Goal: Find specific page/section: Find specific page/section

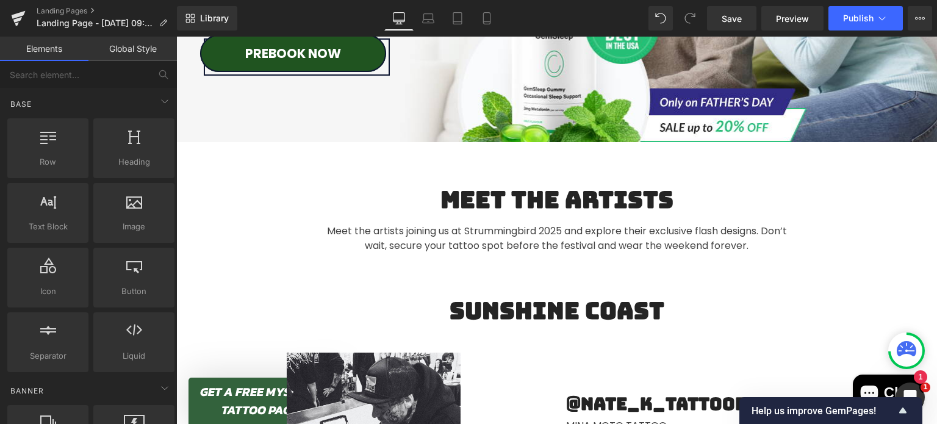
scroll to position [373, 0]
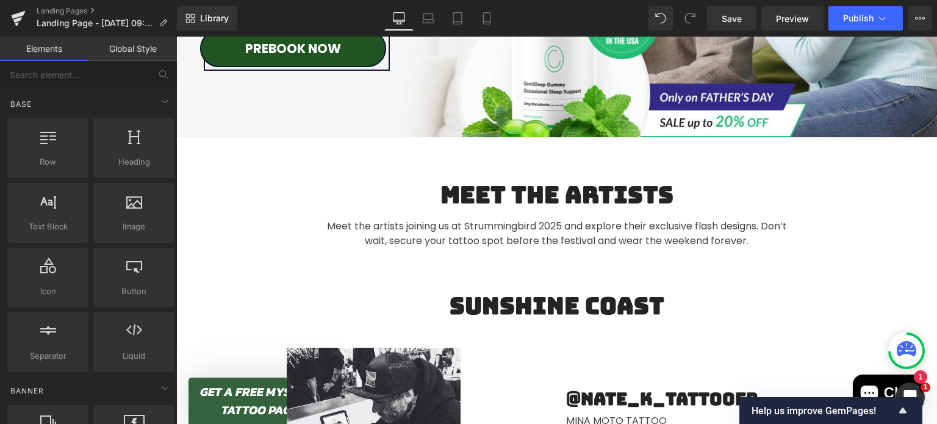
click at [668, 191] on h2 "Meet The Artists" at bounding box center [556, 195] width 471 height 28
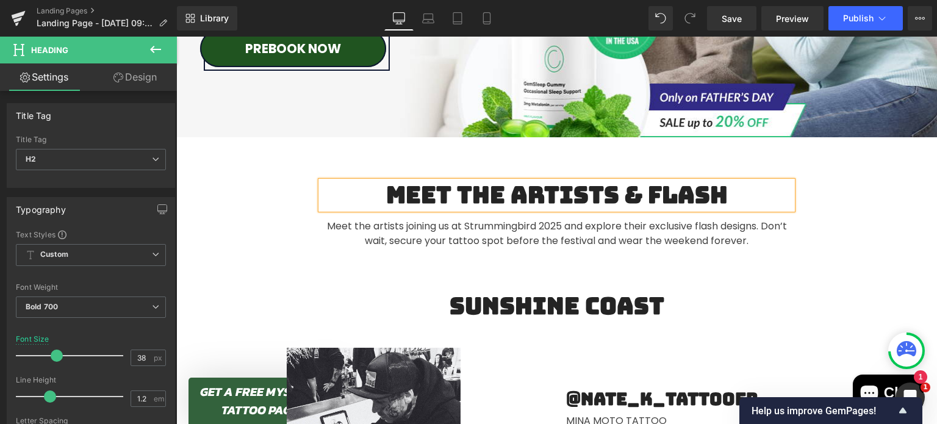
click at [319, 154] on div "Meet The Artists & flash Heading Meet the artists joining us at Strummingbird 2…" at bounding box center [556, 214] width 760 height 155
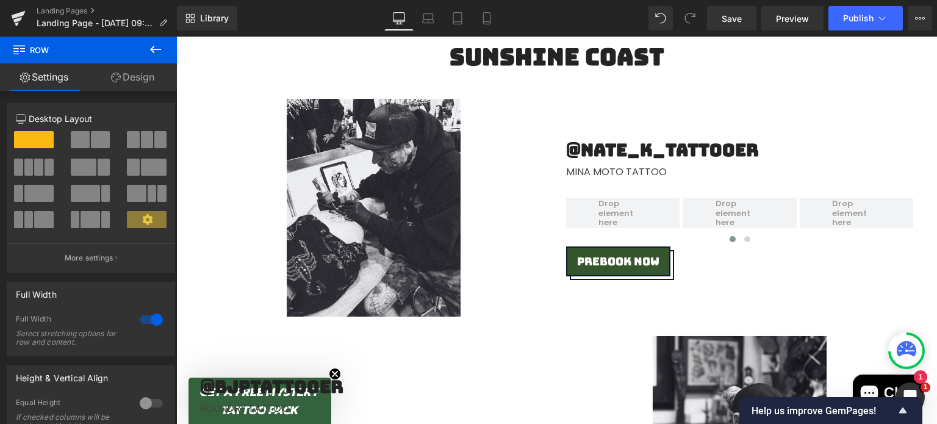
scroll to position [623, 0]
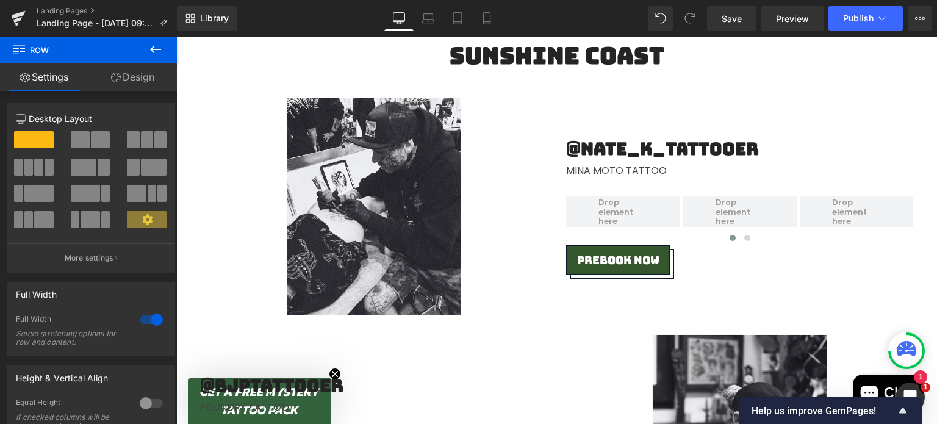
click at [154, 55] on icon at bounding box center [155, 49] width 15 height 15
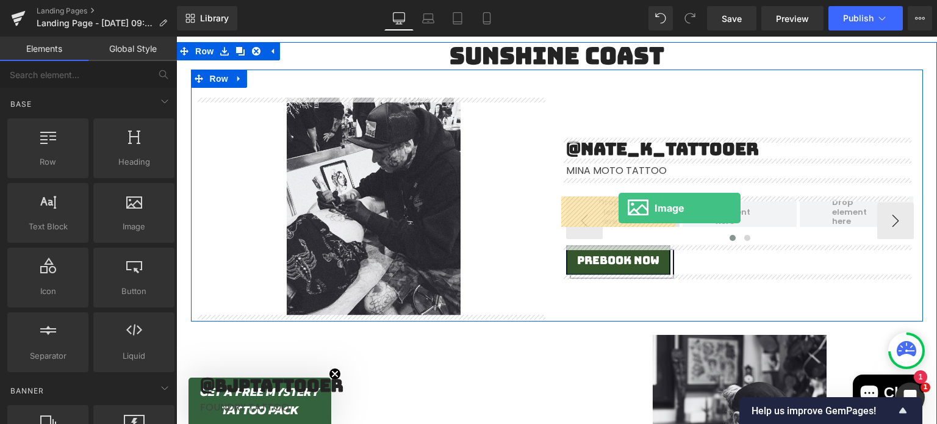
drag, startPoint x: 310, startPoint y: 263, endPoint x: 615, endPoint y: 207, distance: 309.5
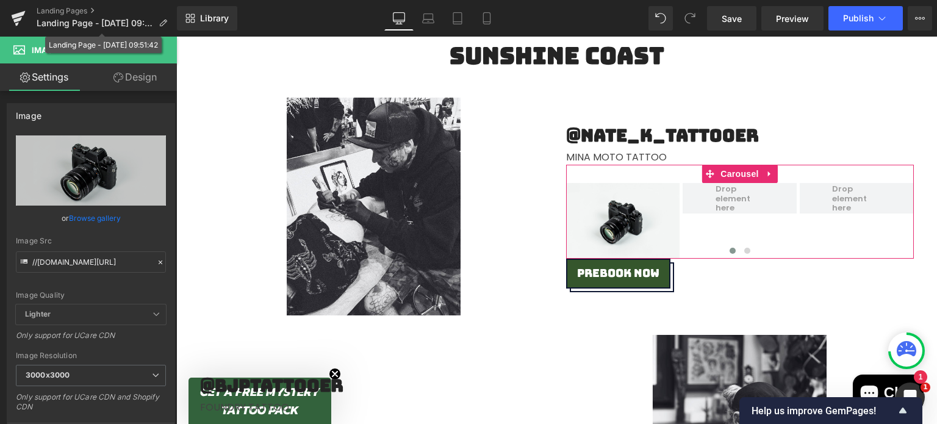
click at [157, 35] on div "Landing Pages Landing Page - [DATE] 09:51:42" at bounding box center [88, 18] width 177 height 37
click at [154, 49] on icon at bounding box center [155, 49] width 11 height 7
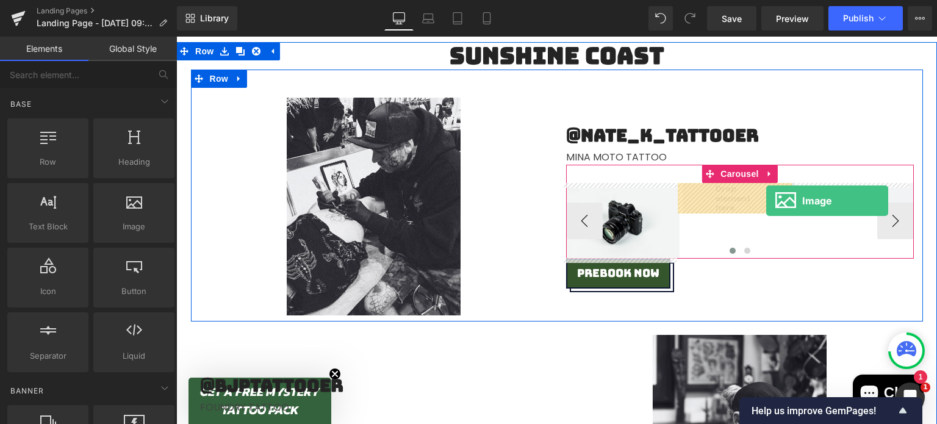
drag, startPoint x: 291, startPoint y: 246, endPoint x: 766, endPoint y: 200, distance: 477.2
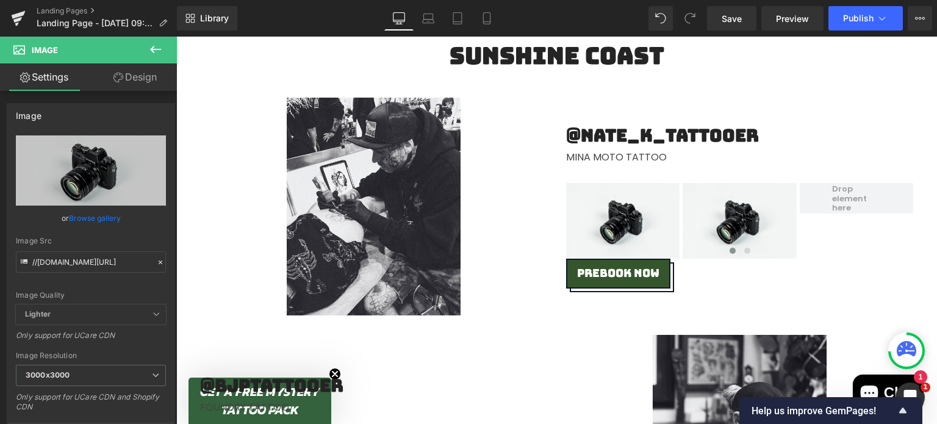
click at [157, 45] on icon at bounding box center [155, 49] width 15 height 15
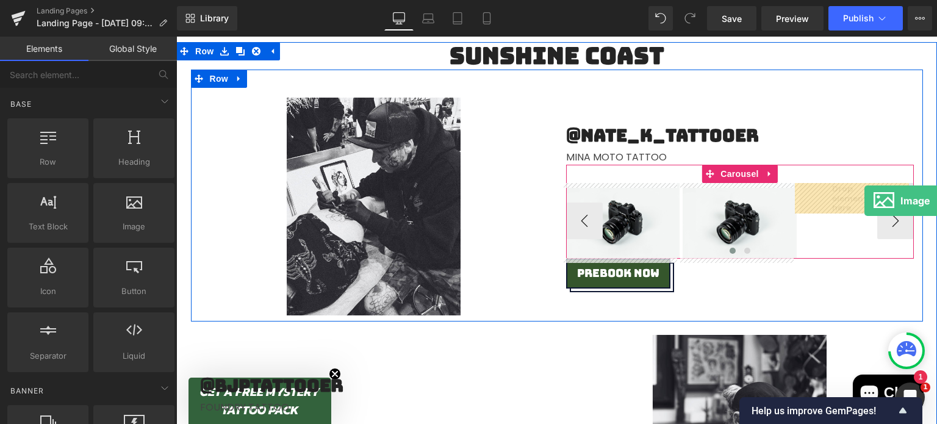
drag, startPoint x: 307, startPoint y: 234, endPoint x: 864, endPoint y: 201, distance: 557.7
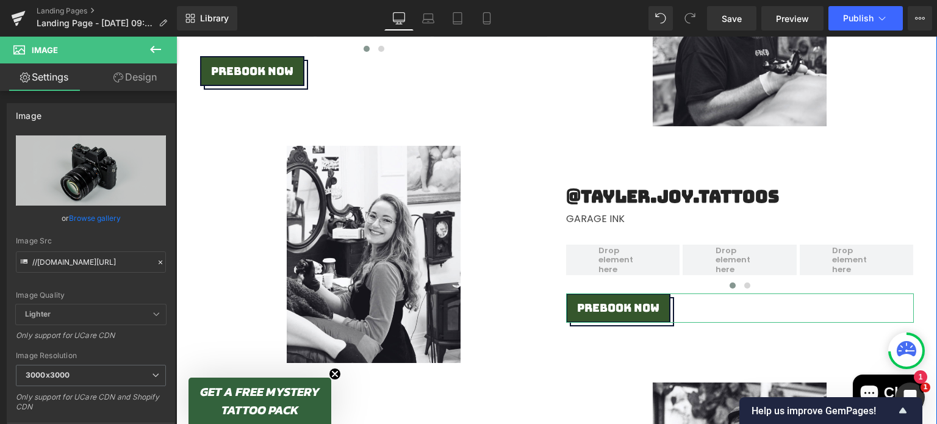
scroll to position [1050, 0]
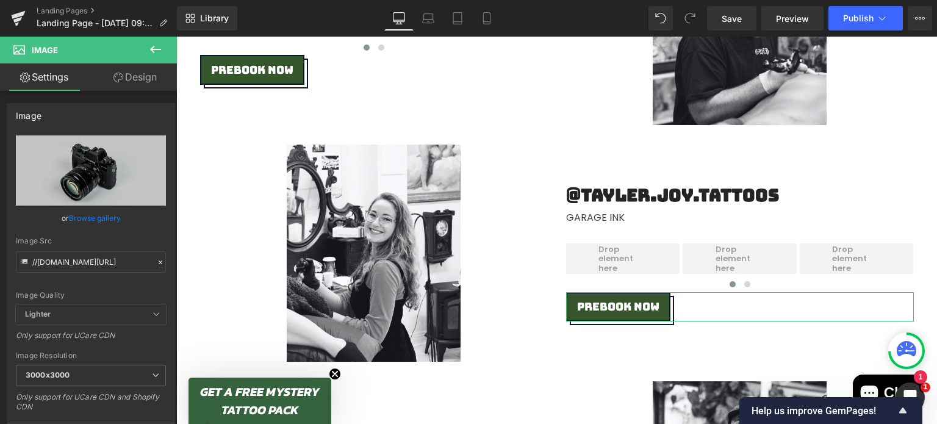
click at [165, 51] on button at bounding box center [155, 50] width 43 height 27
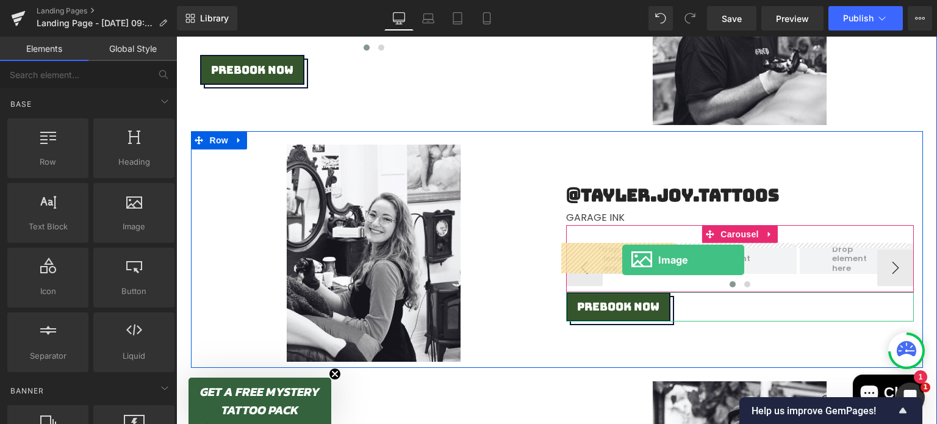
drag, startPoint x: 305, startPoint y: 261, endPoint x: 618, endPoint y: 258, distance: 312.2
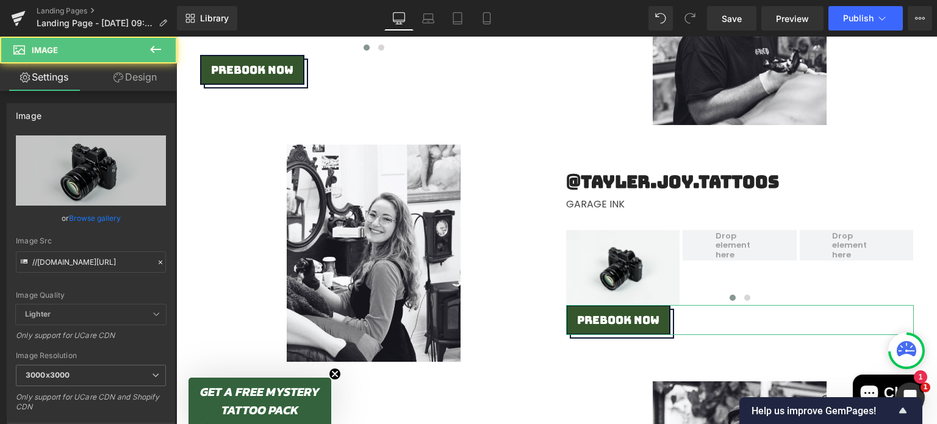
click at [152, 43] on icon at bounding box center [155, 49] width 15 height 15
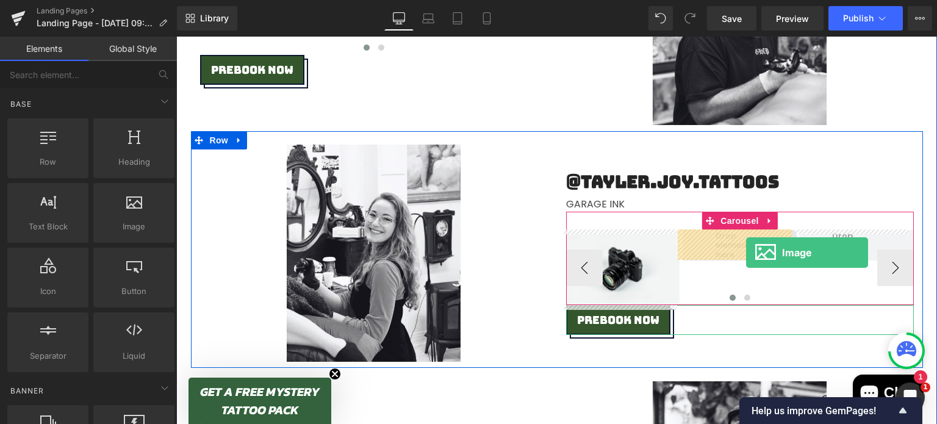
drag, startPoint x: 310, startPoint y: 248, endPoint x: 746, endPoint y: 252, distance: 435.4
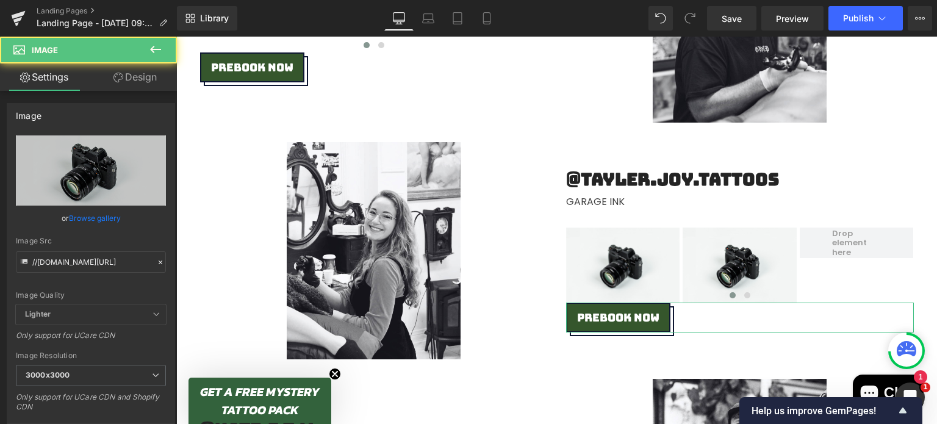
click at [160, 54] on icon at bounding box center [155, 49] width 15 height 15
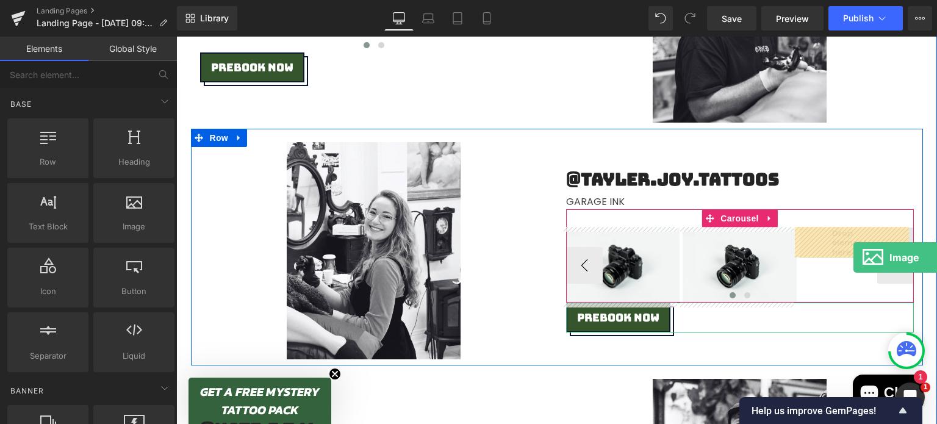
drag, startPoint x: 335, startPoint y: 241, endPoint x: 849, endPoint y: 254, distance: 514.1
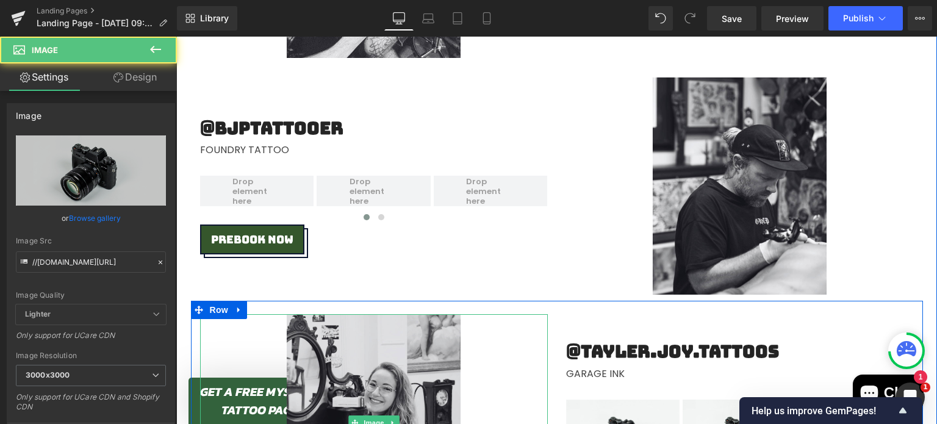
scroll to position [838, 0]
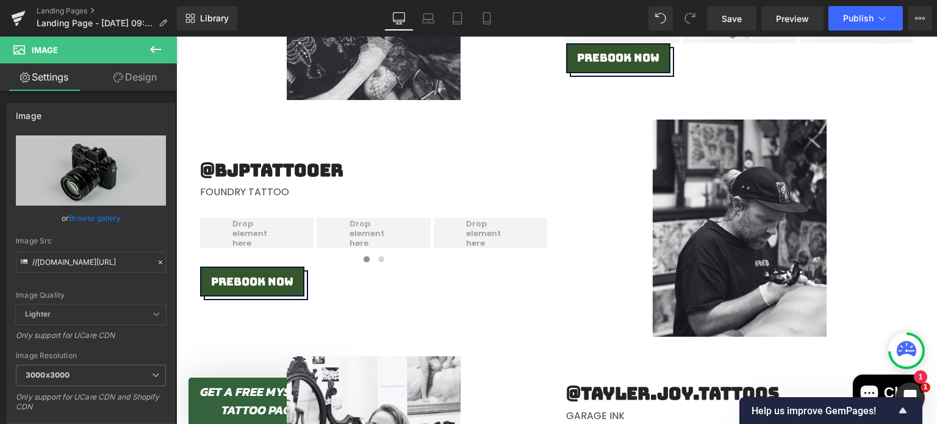
click at [154, 57] on button at bounding box center [155, 50] width 43 height 27
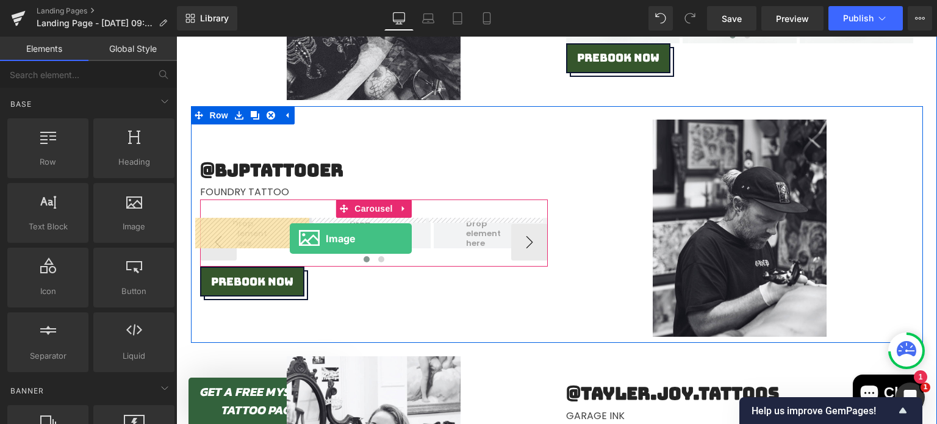
drag, startPoint x: 310, startPoint y: 240, endPoint x: 290, endPoint y: 238, distance: 20.2
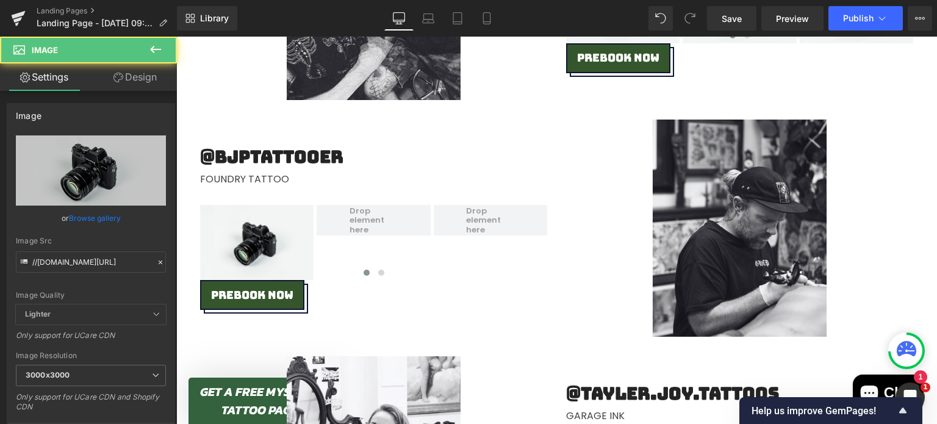
click at [151, 48] on icon at bounding box center [155, 49] width 11 height 7
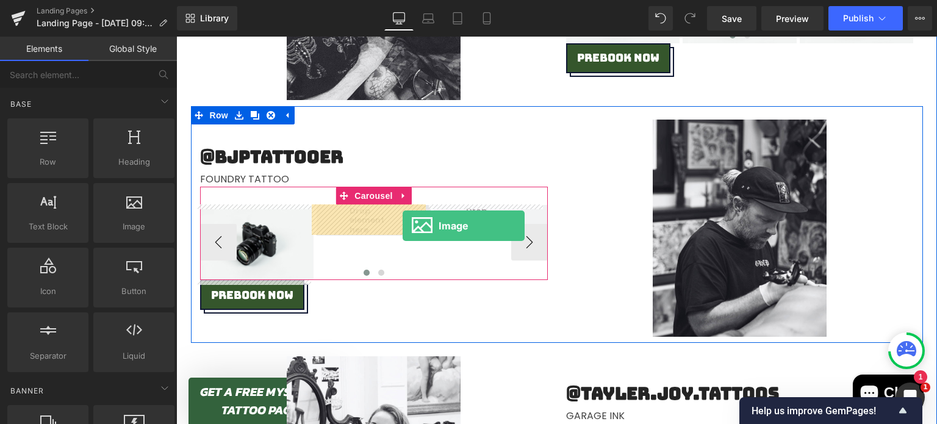
drag, startPoint x: 304, startPoint y: 270, endPoint x: 402, endPoint y: 226, distance: 107.5
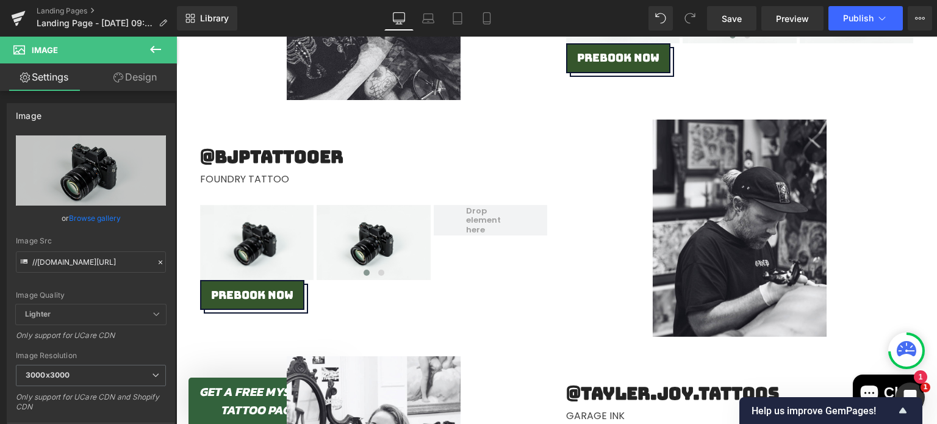
click at [154, 48] on icon at bounding box center [155, 49] width 15 height 15
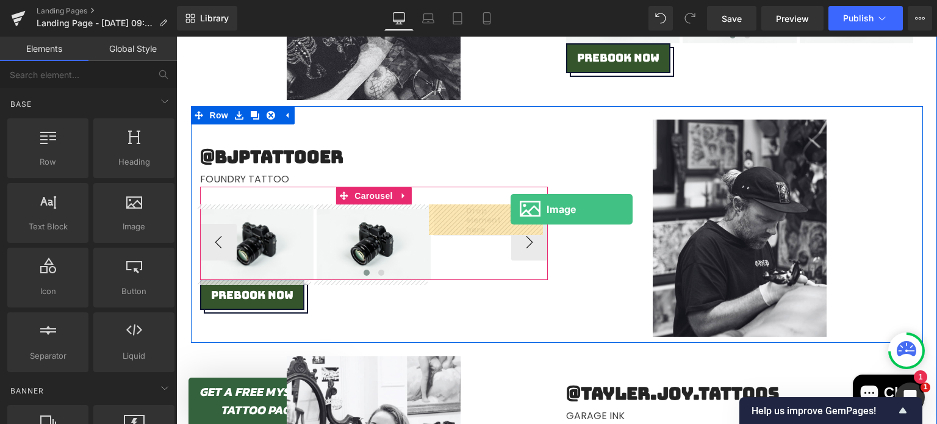
drag, startPoint x: 308, startPoint y: 238, endPoint x: 510, endPoint y: 209, distance: 204.5
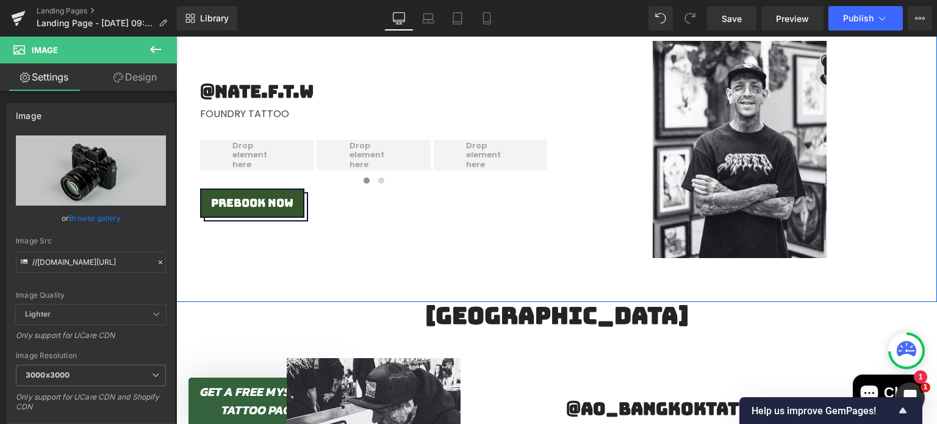
scroll to position [1409, 0]
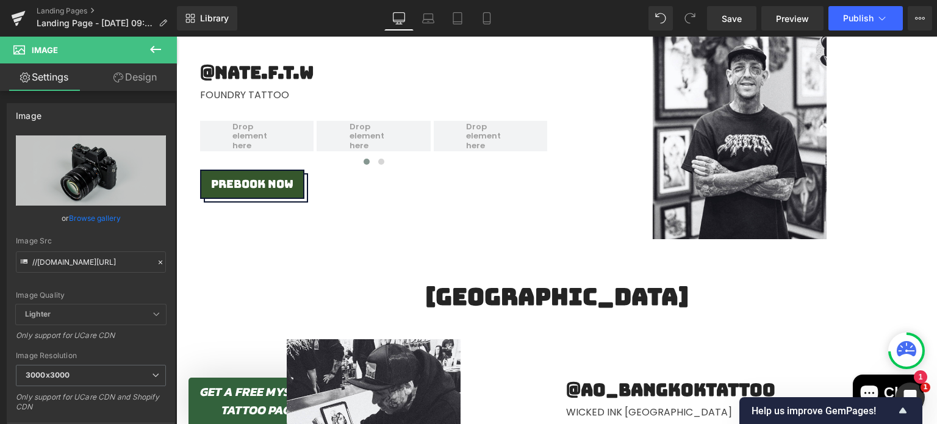
click at [154, 45] on icon at bounding box center [155, 49] width 15 height 15
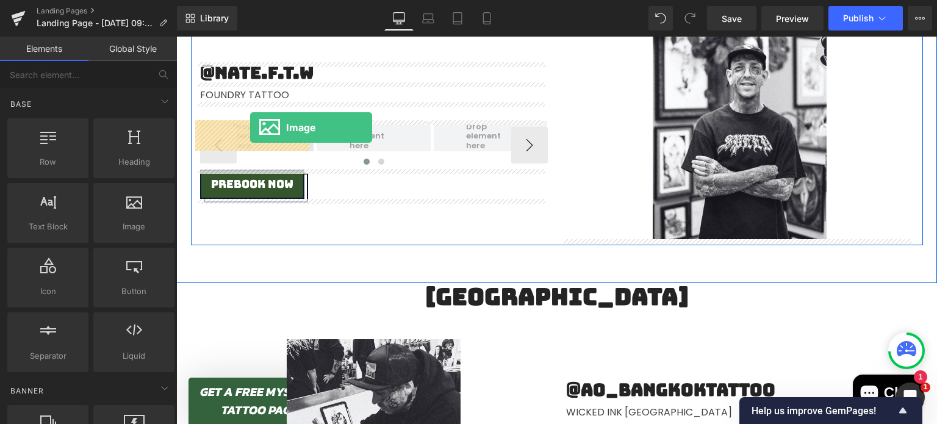
drag, startPoint x: 314, startPoint y: 237, endPoint x: 250, endPoint y: 127, distance: 127.1
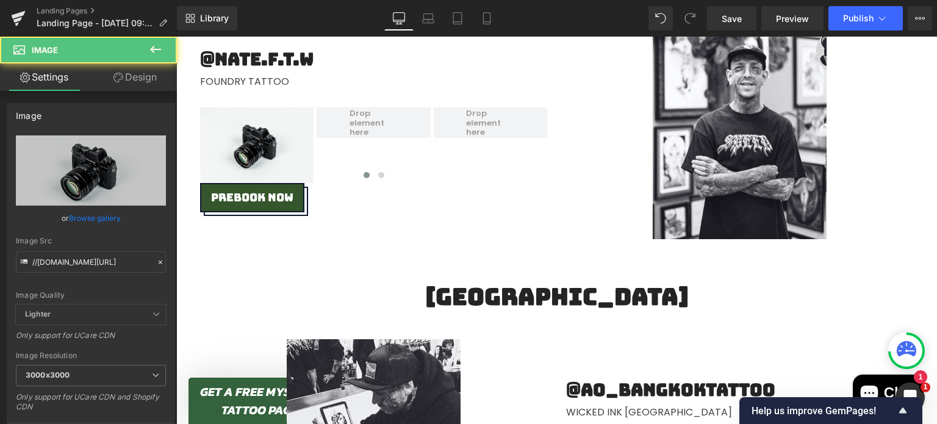
click at [155, 51] on icon at bounding box center [155, 49] width 15 height 15
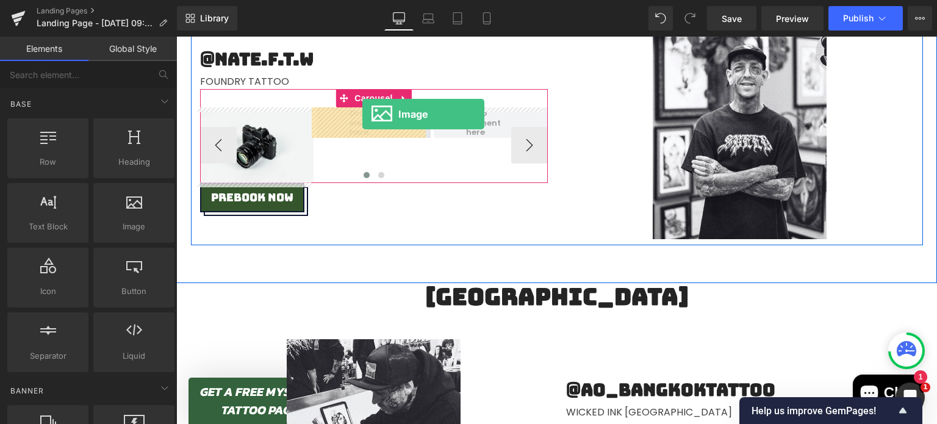
drag, startPoint x: 310, startPoint y: 257, endPoint x: 362, endPoint y: 114, distance: 151.8
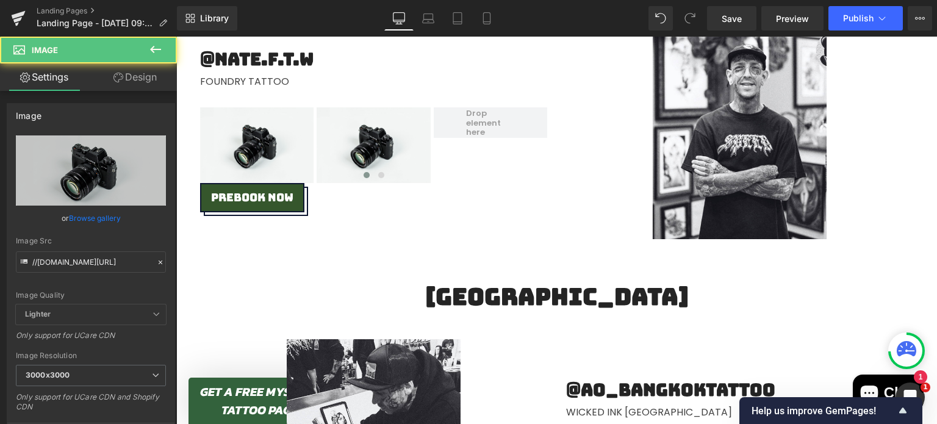
click at [156, 46] on icon at bounding box center [155, 49] width 15 height 15
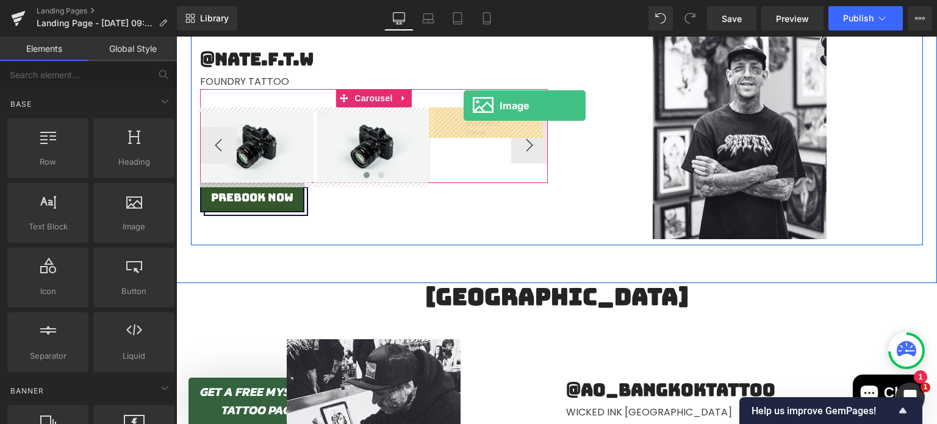
drag, startPoint x: 318, startPoint y: 252, endPoint x: 463, endPoint y: 108, distance: 205.2
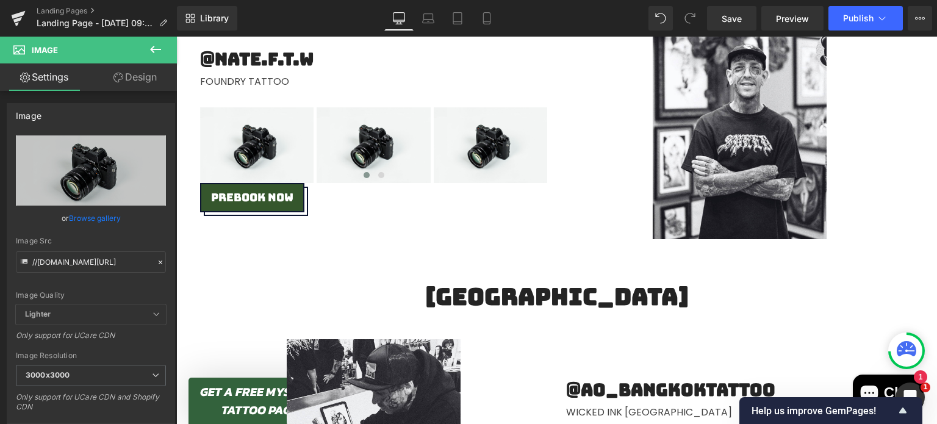
click at [151, 51] on icon at bounding box center [155, 49] width 15 height 15
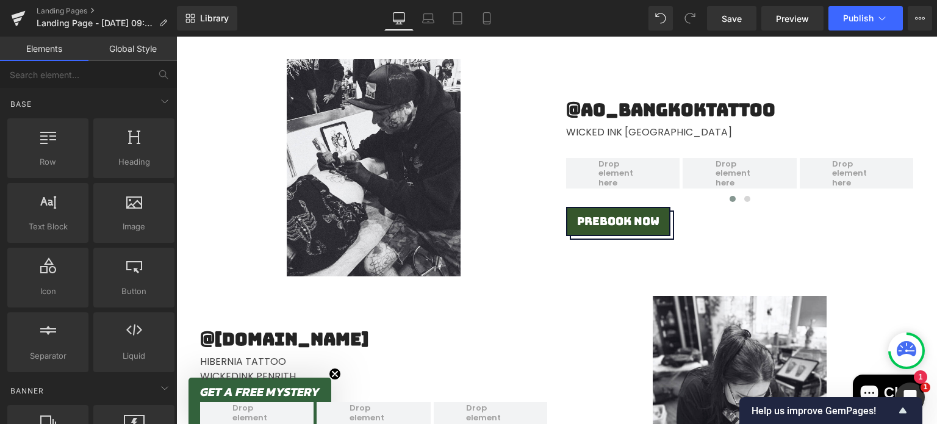
scroll to position [1688, 0]
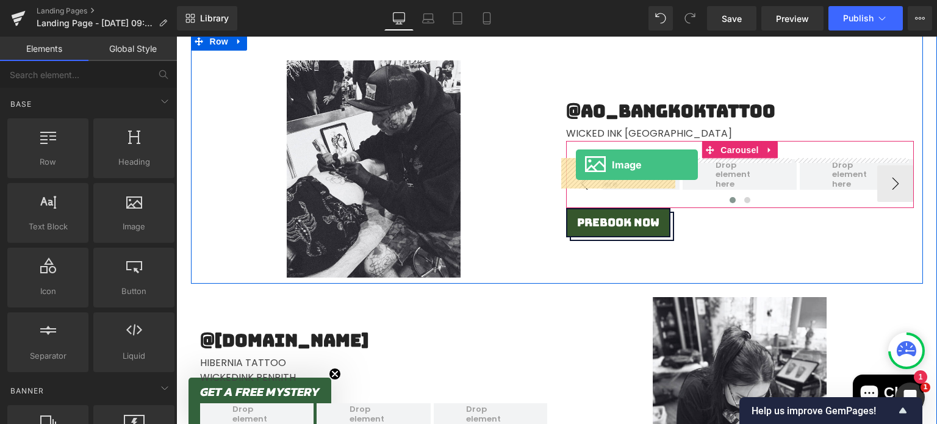
drag, startPoint x: 323, startPoint y: 247, endPoint x: 576, endPoint y: 165, distance: 265.9
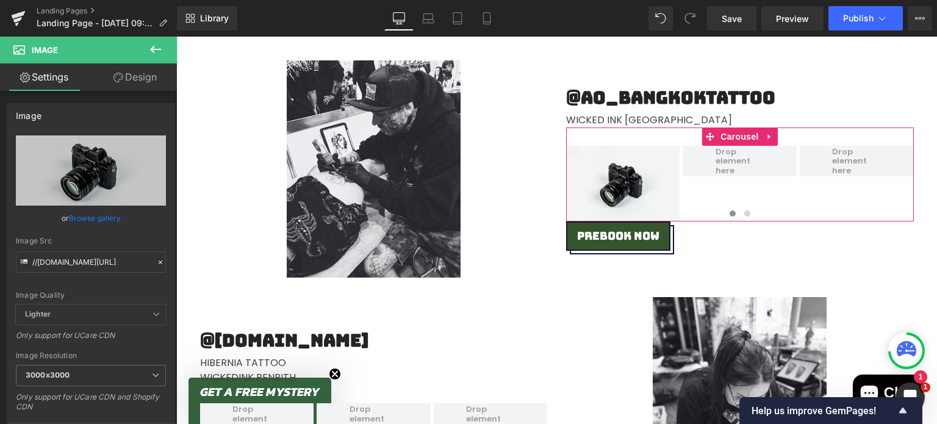
click at [155, 53] on icon at bounding box center [155, 49] width 15 height 15
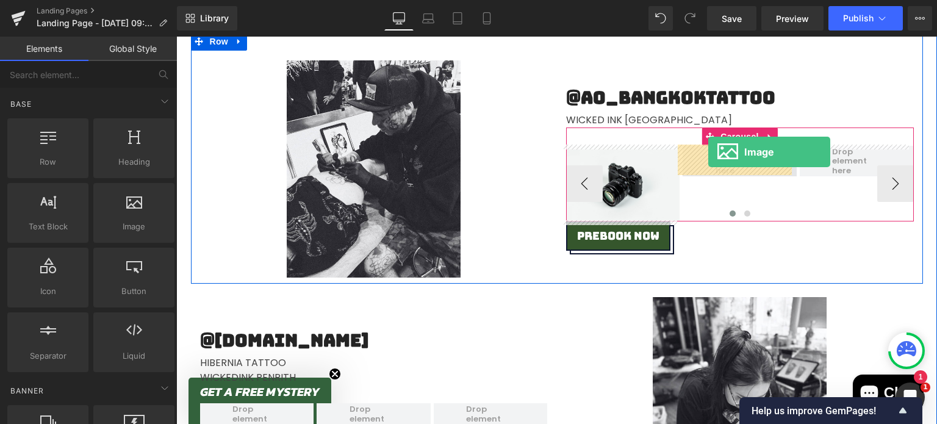
drag, startPoint x: 305, startPoint y: 253, endPoint x: 708, endPoint y: 151, distance: 415.7
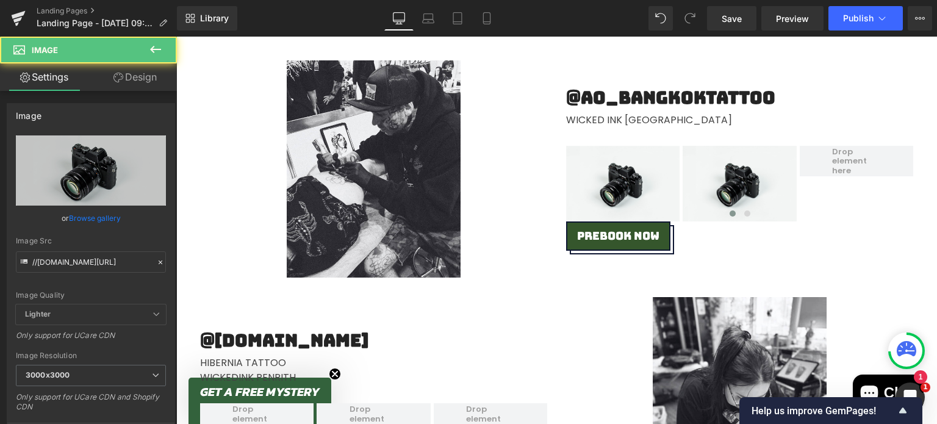
click at [151, 53] on icon at bounding box center [155, 49] width 15 height 15
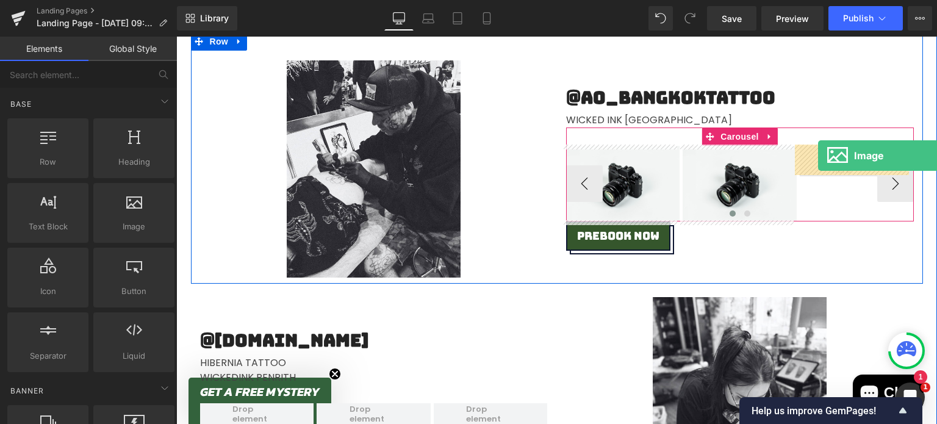
drag, startPoint x: 314, startPoint y: 246, endPoint x: 818, endPoint y: 155, distance: 511.7
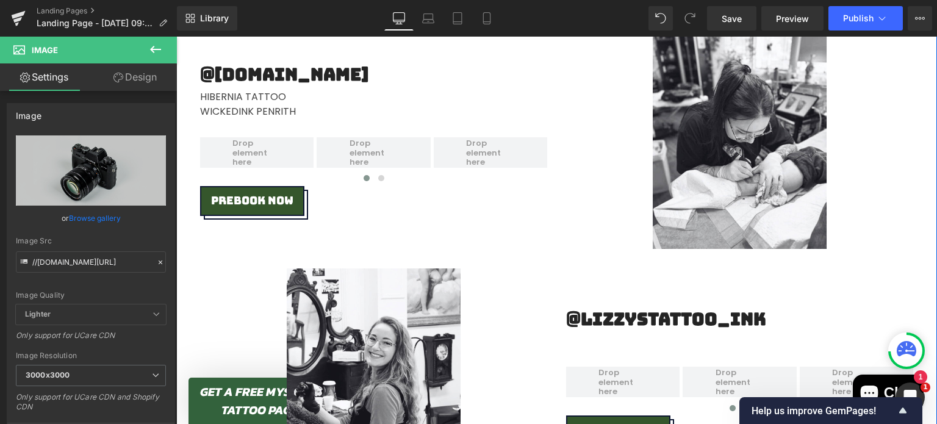
scroll to position [1955, 0]
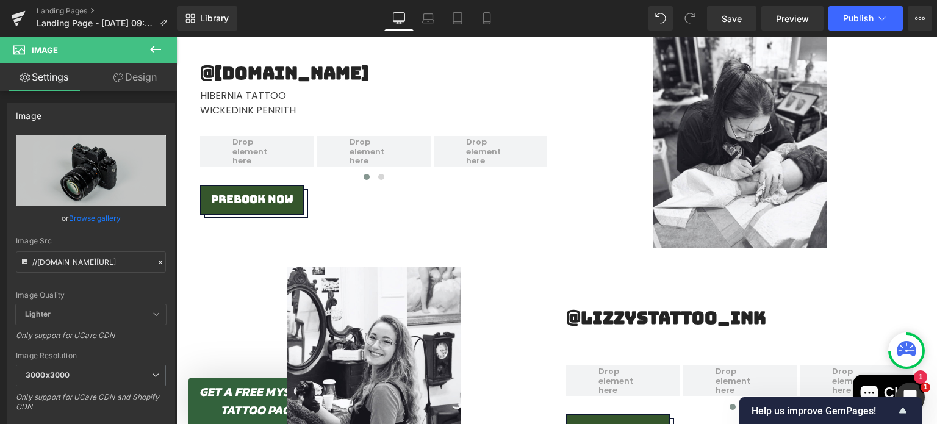
click at [167, 52] on button at bounding box center [155, 50] width 43 height 27
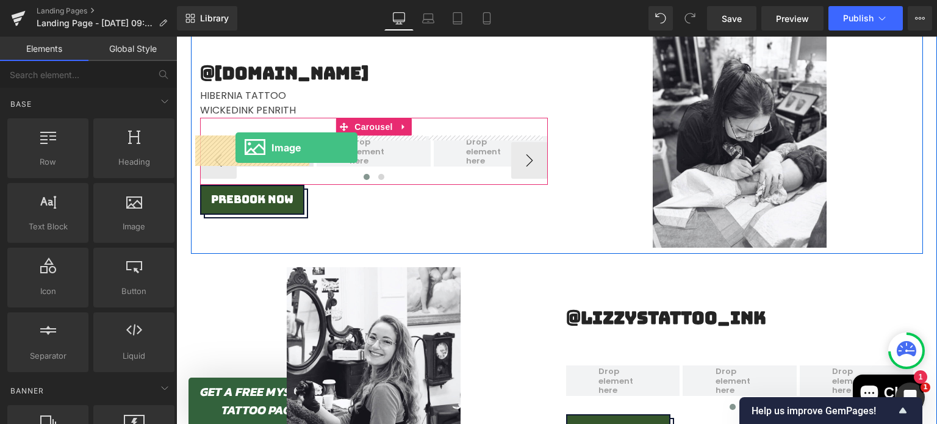
drag, startPoint x: 313, startPoint y: 243, endPoint x: 235, endPoint y: 148, distance: 123.5
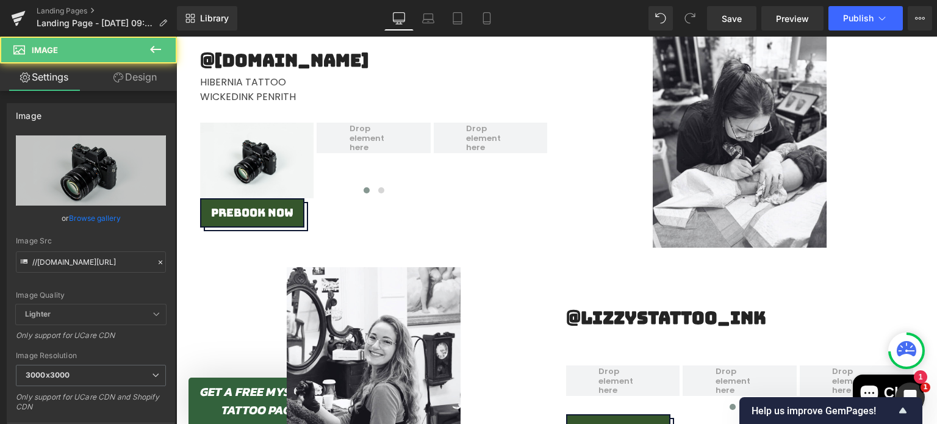
click at [159, 48] on icon at bounding box center [155, 49] width 15 height 15
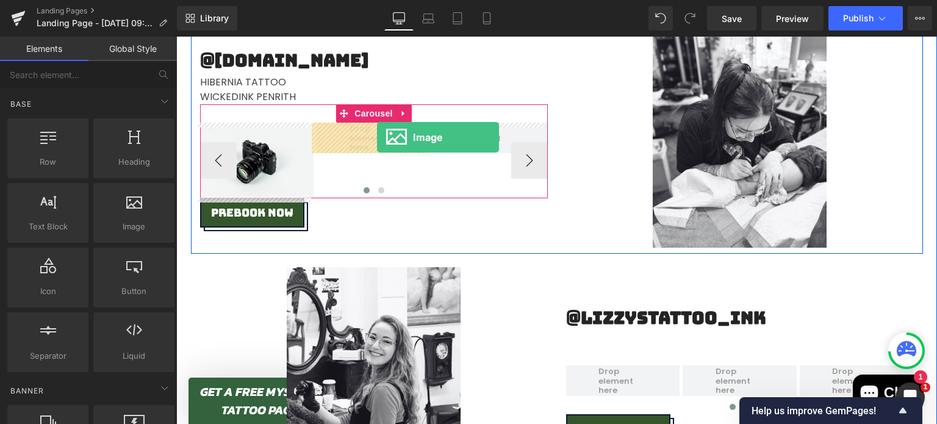
drag, startPoint x: 343, startPoint y: 222, endPoint x: 377, endPoint y: 137, distance: 91.4
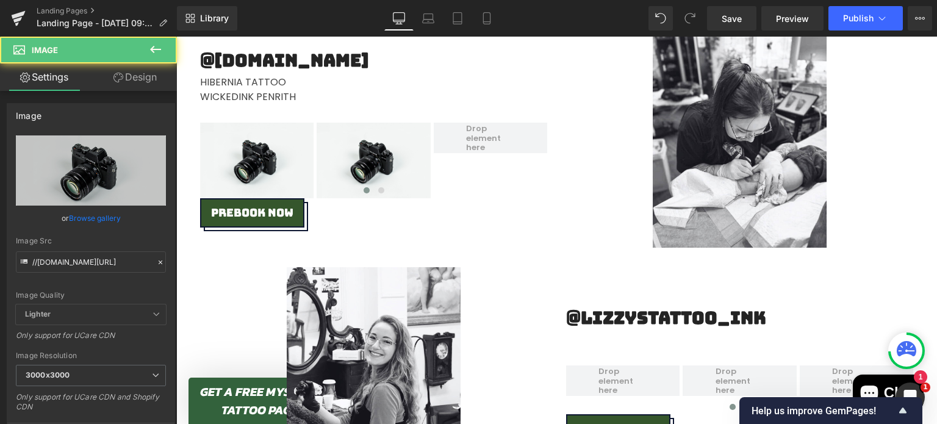
click at [157, 51] on icon at bounding box center [155, 49] width 15 height 15
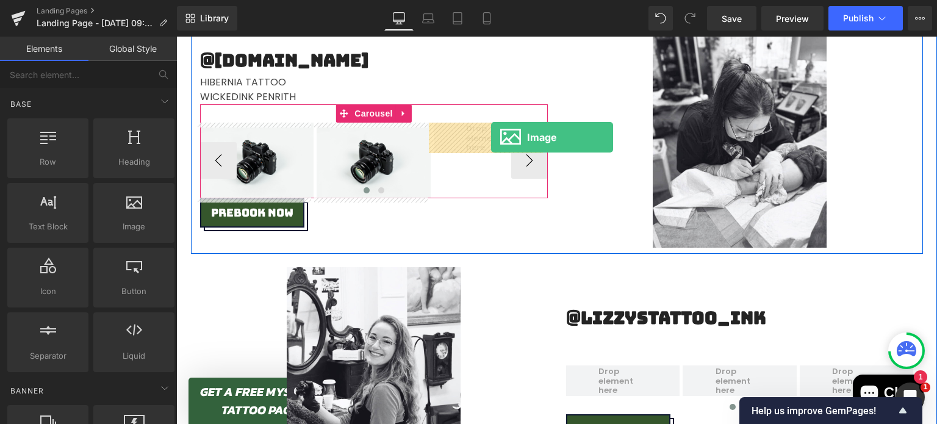
drag, startPoint x: 327, startPoint y: 230, endPoint x: 491, endPoint y: 137, distance: 188.4
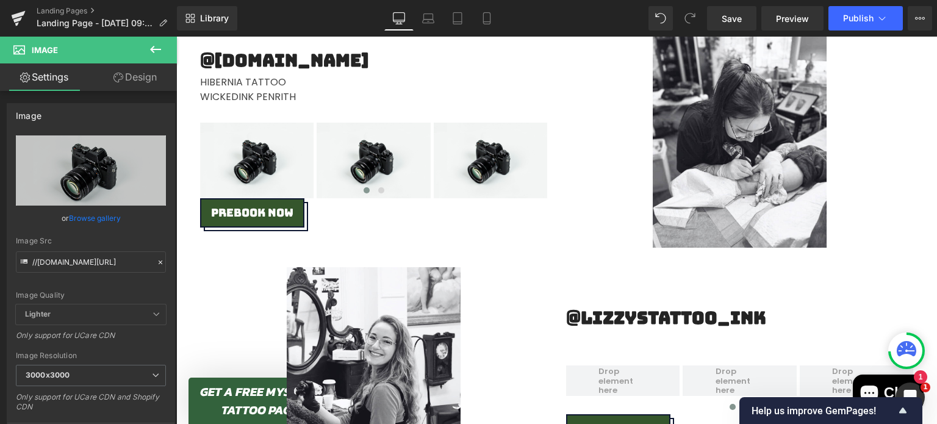
click at [158, 47] on icon at bounding box center [155, 49] width 15 height 15
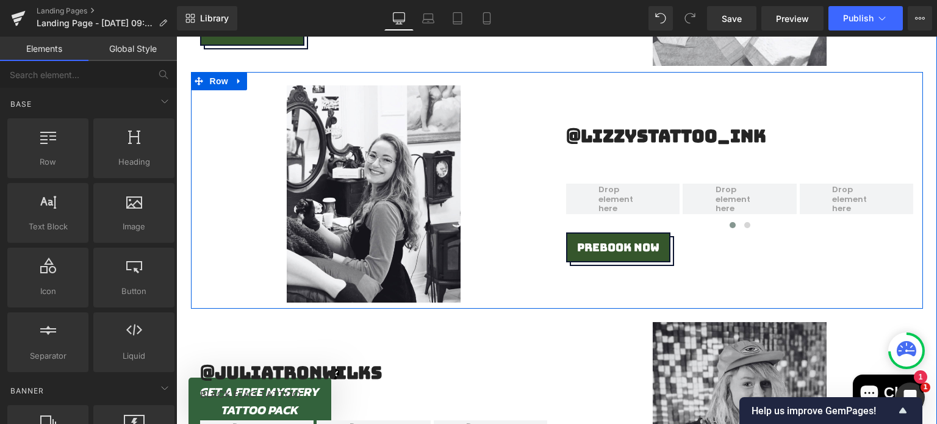
scroll to position [2144, 0]
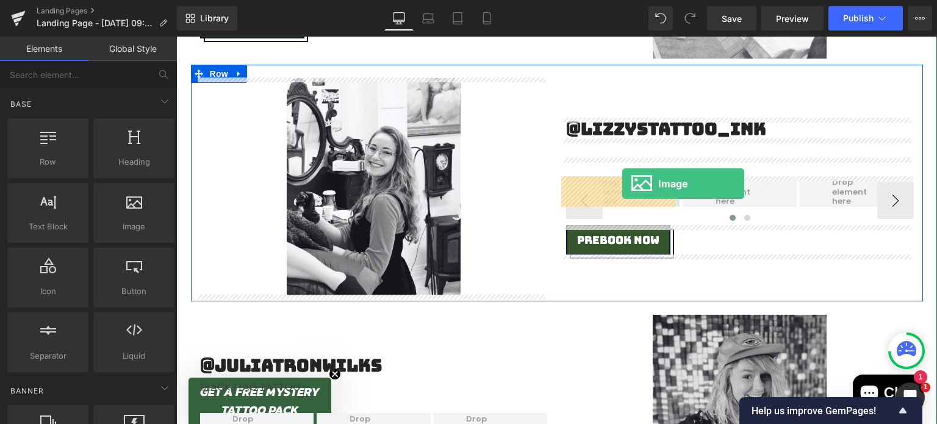
drag, startPoint x: 292, startPoint y: 257, endPoint x: 622, endPoint y: 184, distance: 338.0
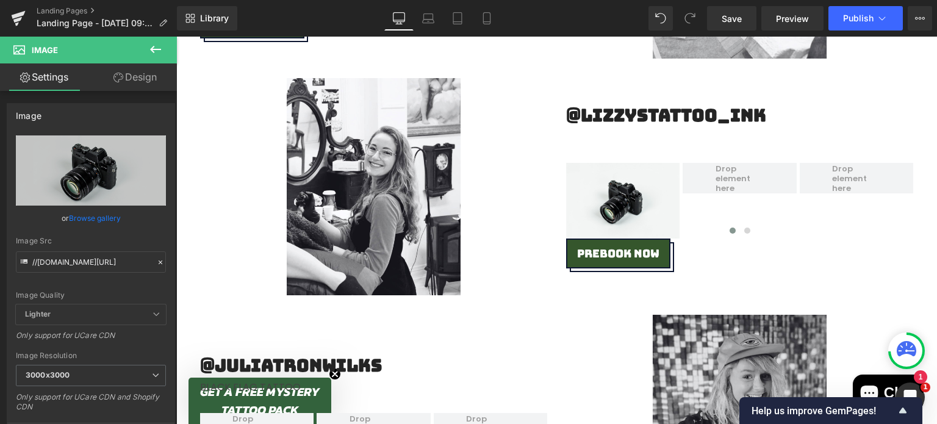
click at [156, 48] on icon at bounding box center [155, 49] width 15 height 15
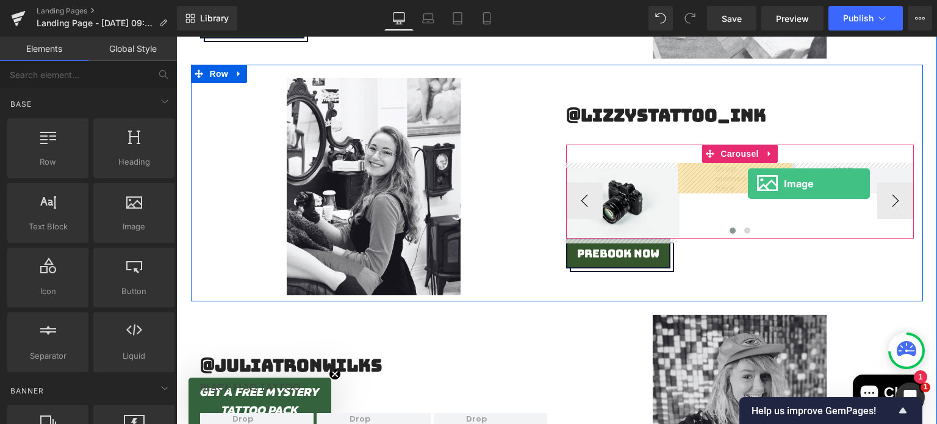
drag, startPoint x: 315, startPoint y: 257, endPoint x: 746, endPoint y: 183, distance: 437.9
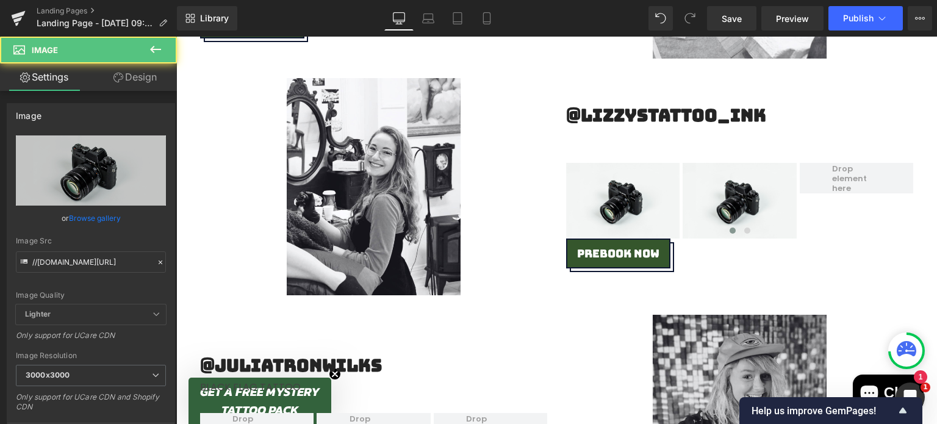
click at [158, 53] on icon at bounding box center [155, 49] width 15 height 15
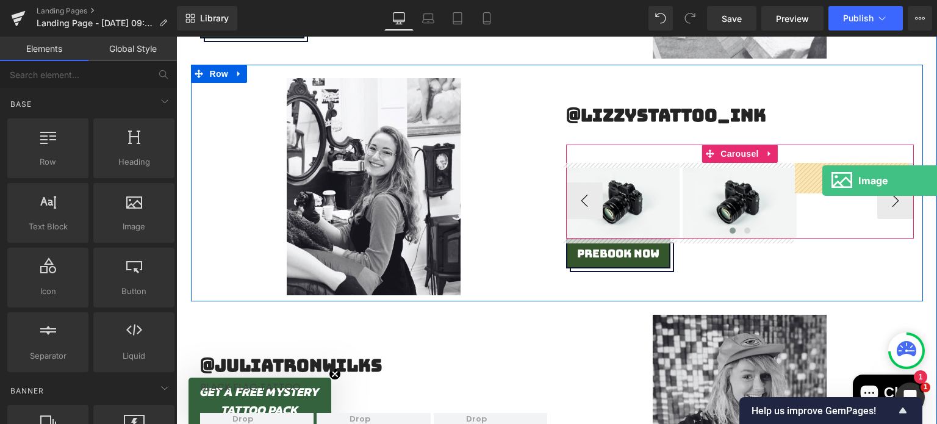
drag, startPoint x: 308, startPoint y: 237, endPoint x: 822, endPoint y: 180, distance: 517.7
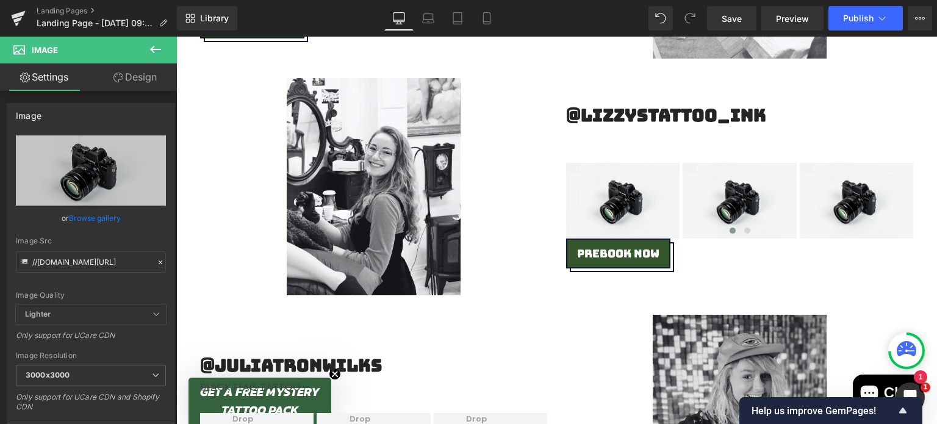
click at [162, 50] on icon at bounding box center [155, 49] width 15 height 15
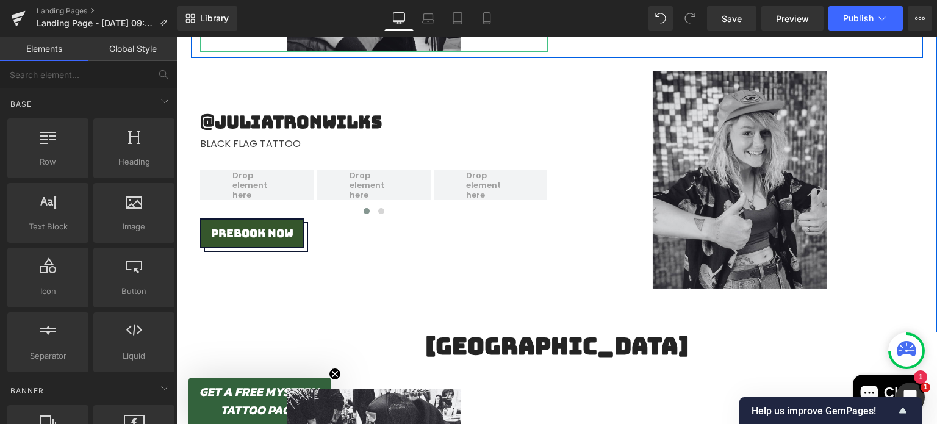
scroll to position [2390, 0]
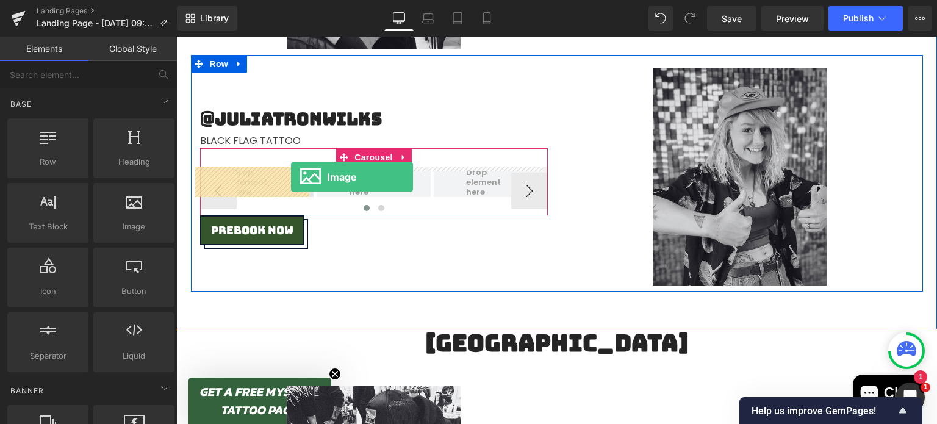
drag, startPoint x: 301, startPoint y: 257, endPoint x: 290, endPoint y: 177, distance: 80.5
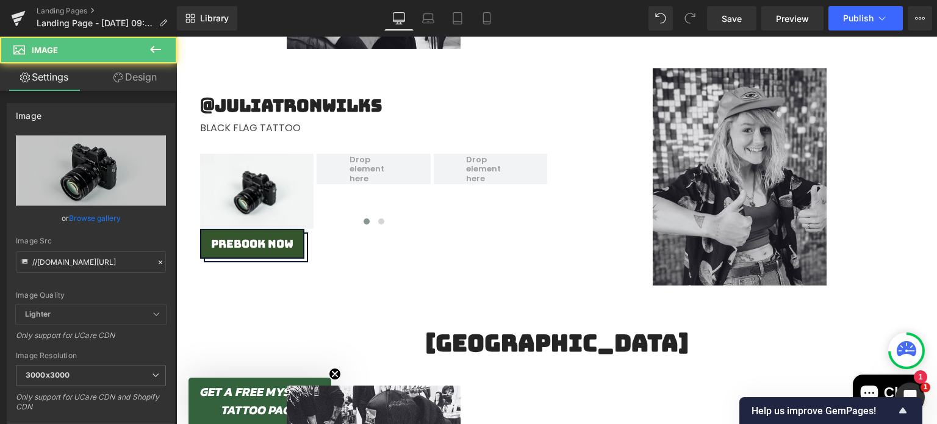
click at [155, 45] on icon at bounding box center [155, 49] width 15 height 15
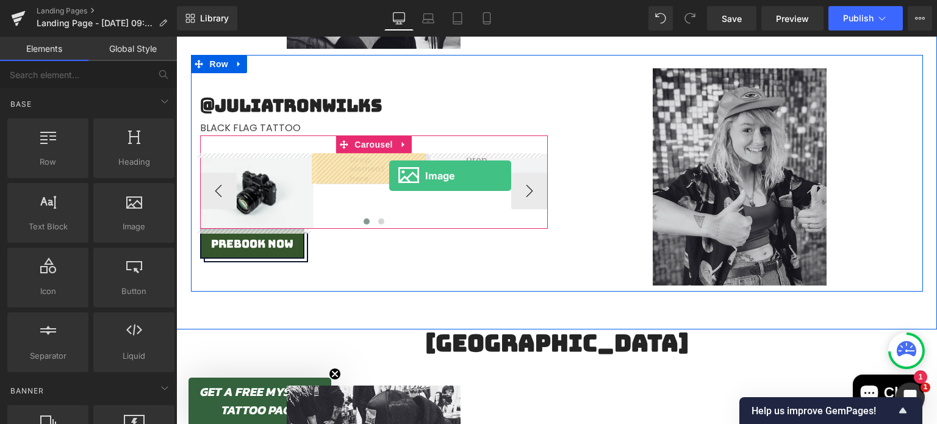
drag, startPoint x: 312, startPoint y: 230, endPoint x: 390, endPoint y: 173, distance: 97.3
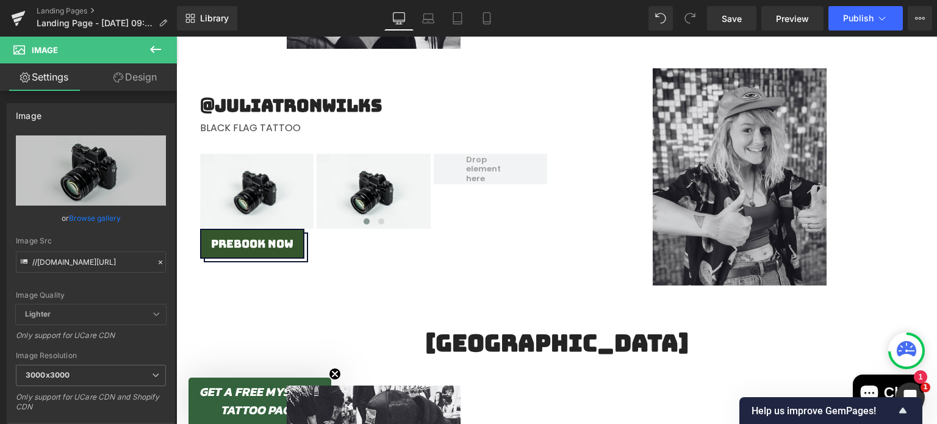
click at [153, 41] on button at bounding box center [155, 50] width 43 height 27
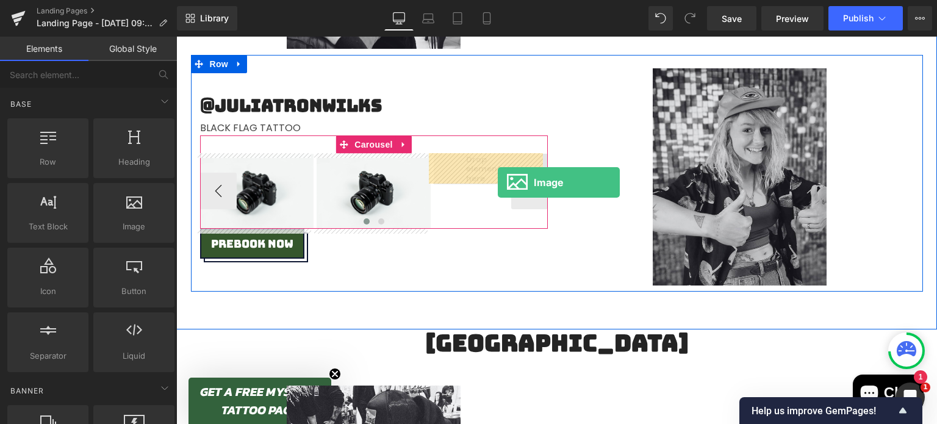
drag, startPoint x: 307, startPoint y: 255, endPoint x: 497, endPoint y: 182, distance: 204.0
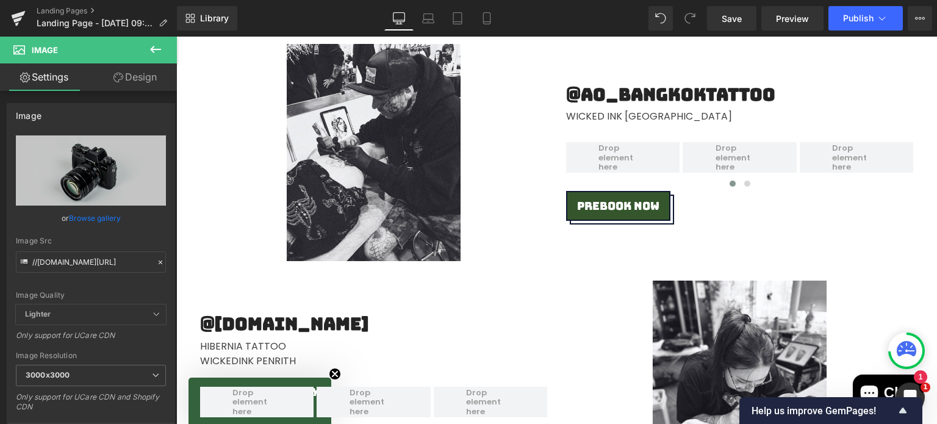
scroll to position [2735, 0]
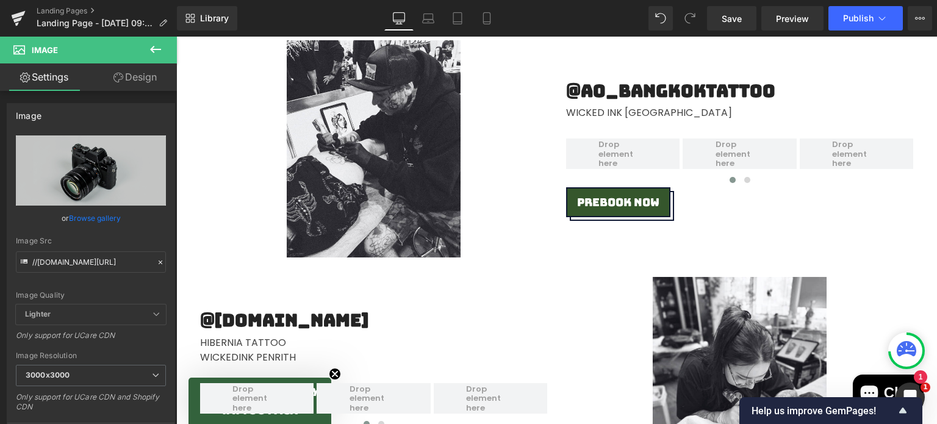
click at [154, 51] on icon at bounding box center [155, 49] width 15 height 15
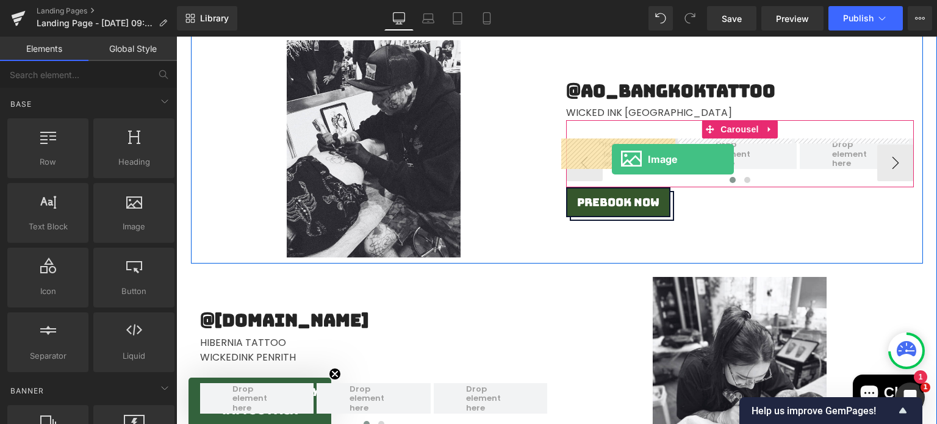
drag, startPoint x: 339, startPoint y: 244, endPoint x: 589, endPoint y: 141, distance: 270.6
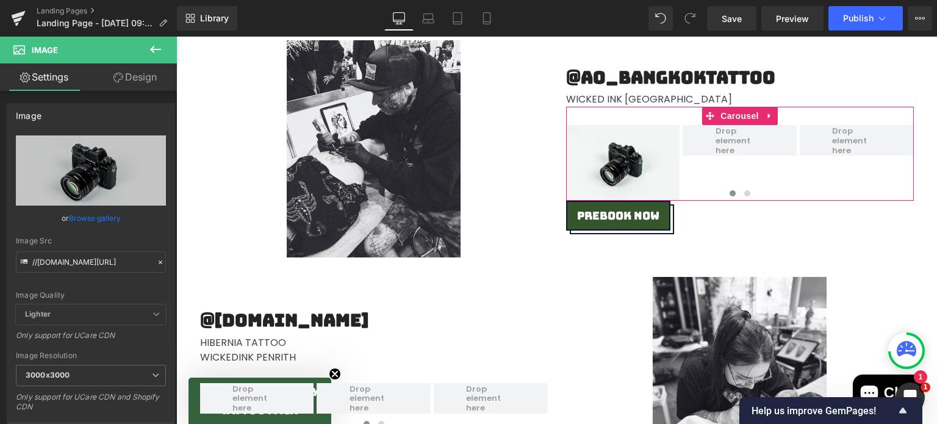
click at [154, 45] on icon at bounding box center [155, 49] width 15 height 15
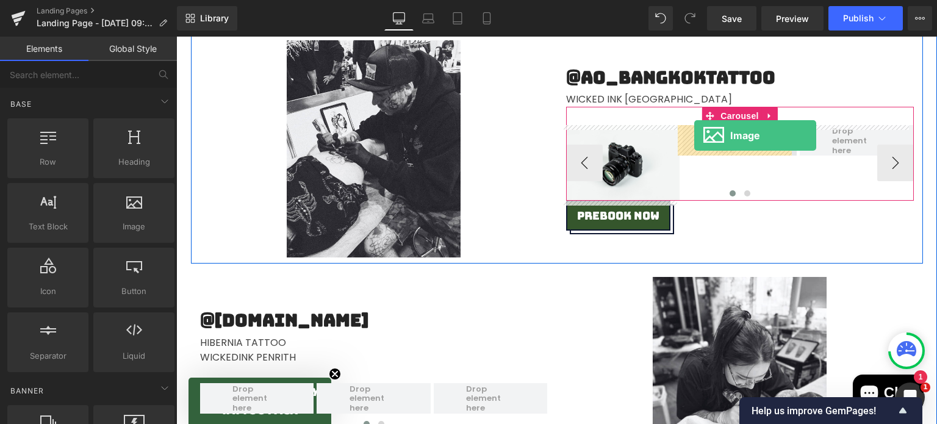
drag, startPoint x: 272, startPoint y: 187, endPoint x: 694, endPoint y: 136, distance: 425.5
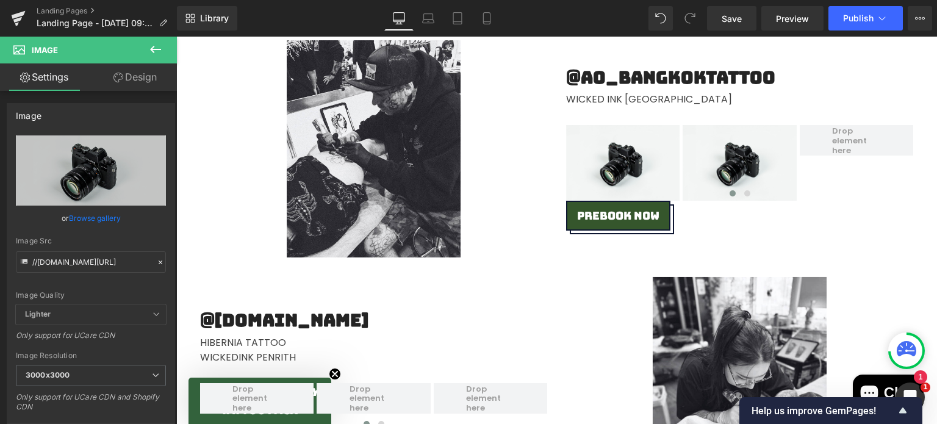
click at [163, 51] on button at bounding box center [155, 50] width 43 height 27
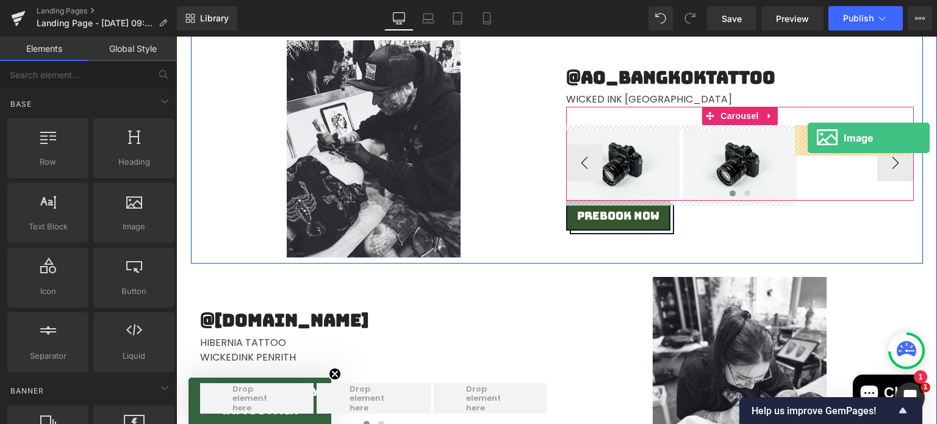
drag, startPoint x: 310, startPoint y: 244, endPoint x: 821, endPoint y: 143, distance: 520.3
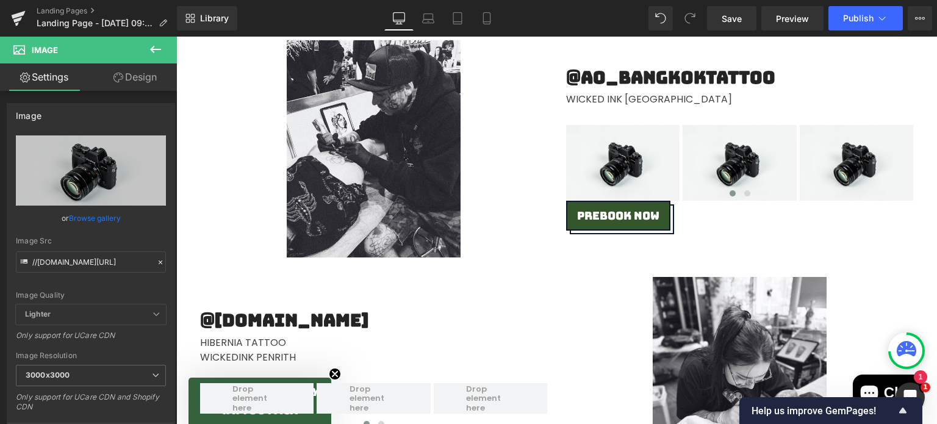
click at [154, 52] on icon at bounding box center [155, 49] width 11 height 7
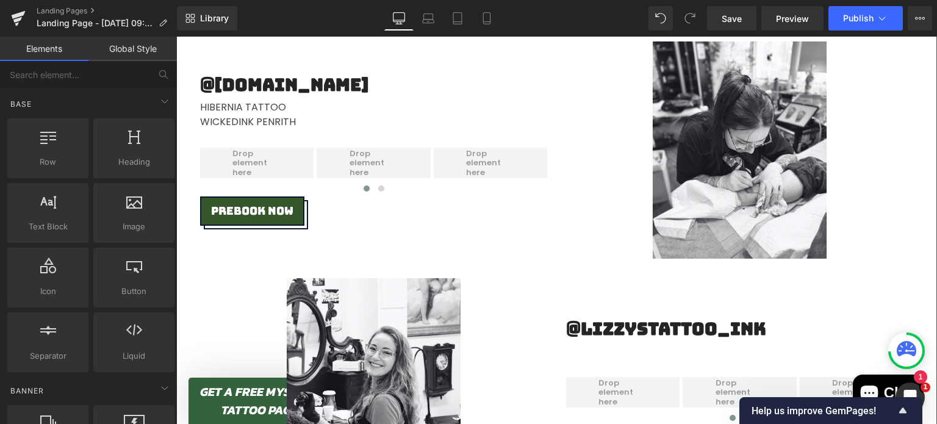
scroll to position [2972, 0]
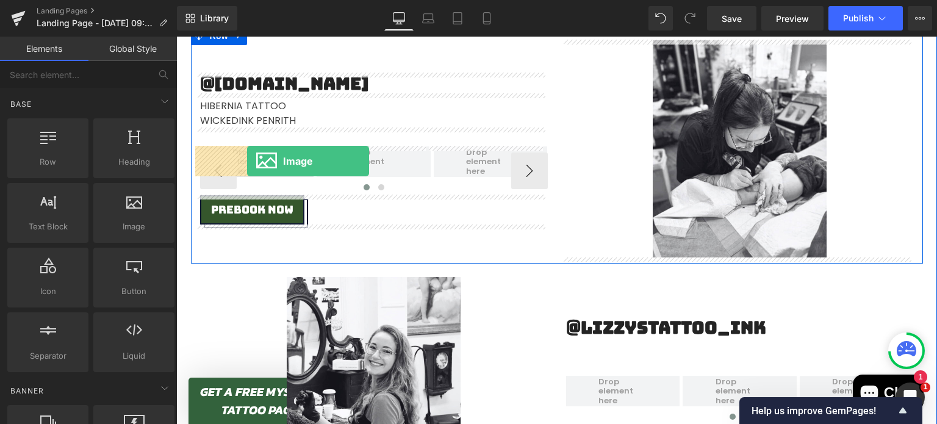
drag, startPoint x: 323, startPoint y: 261, endPoint x: 246, endPoint y: 161, distance: 125.7
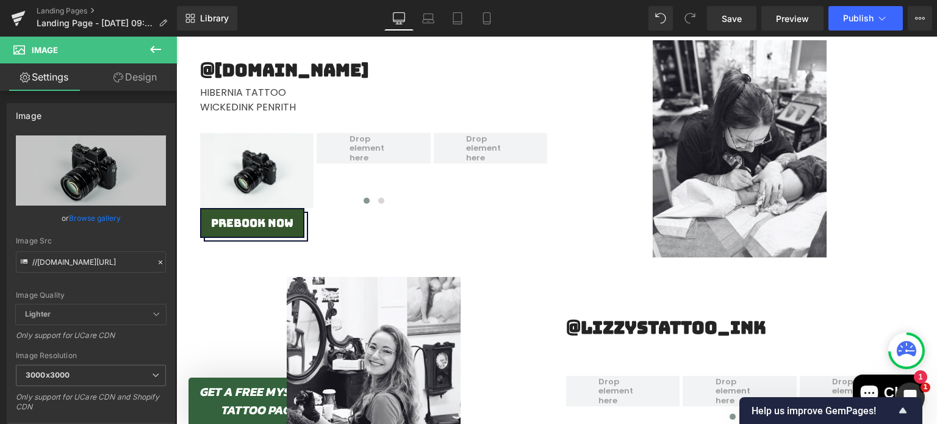
click at [147, 51] on button at bounding box center [155, 50] width 43 height 27
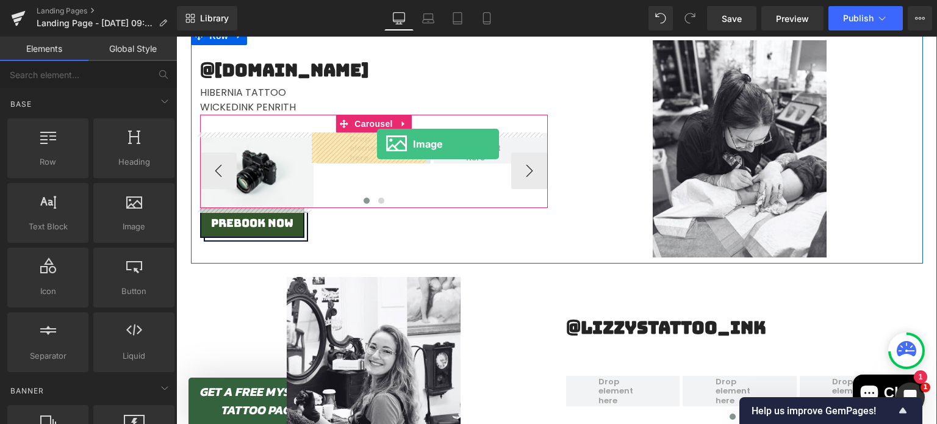
drag, startPoint x: 311, startPoint y: 254, endPoint x: 377, endPoint y: 144, distance: 128.0
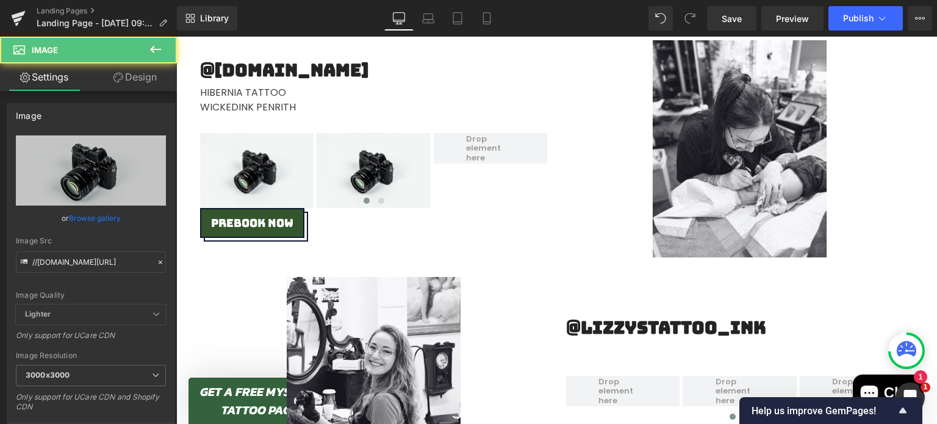
click at [155, 48] on icon at bounding box center [155, 49] width 15 height 15
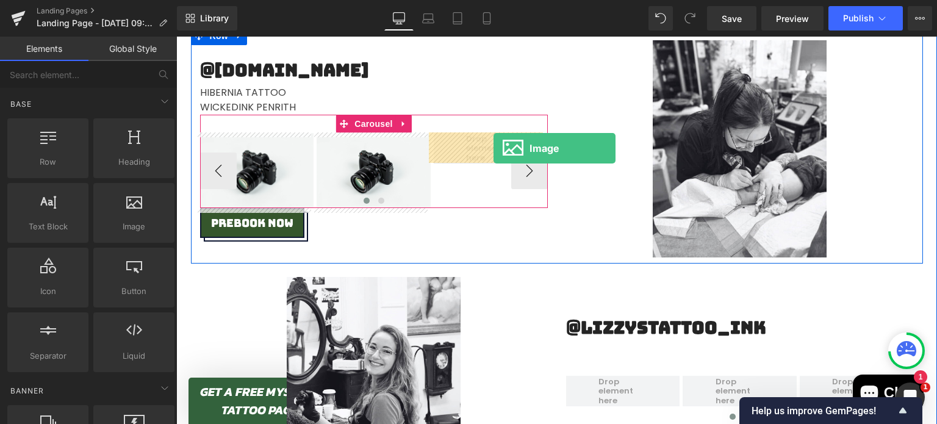
drag, startPoint x: 324, startPoint y: 249, endPoint x: 493, endPoint y: 148, distance: 196.9
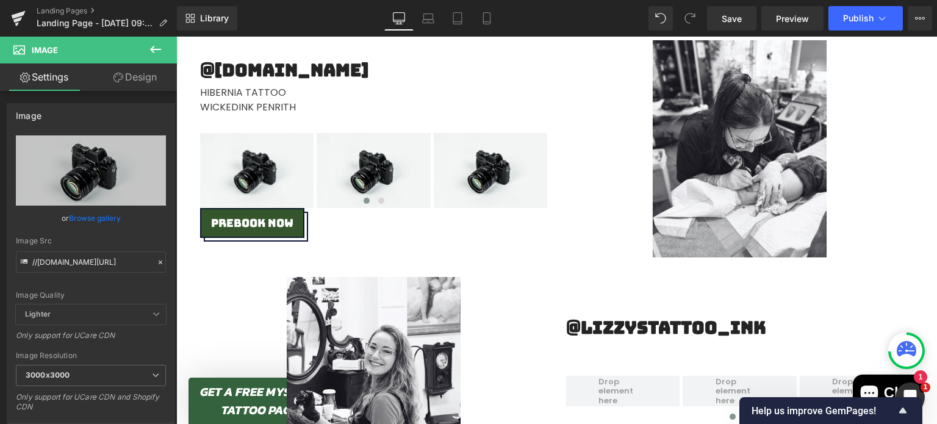
click at [153, 48] on icon at bounding box center [155, 49] width 15 height 15
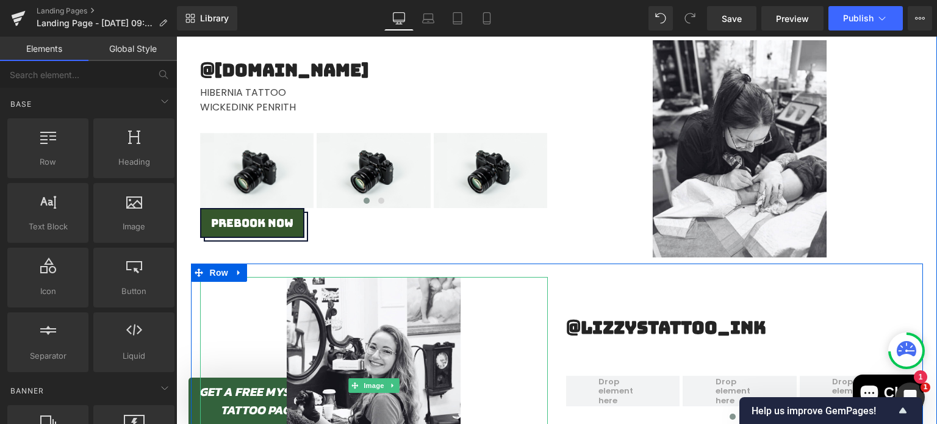
scroll to position [3220, 0]
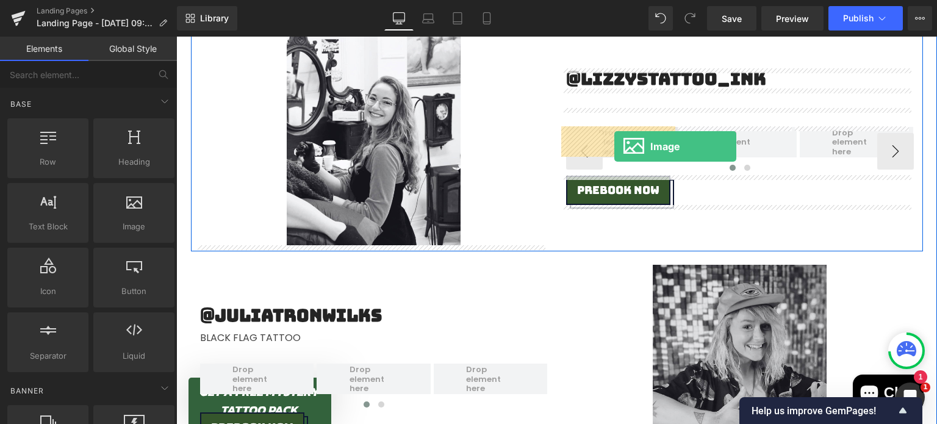
drag, startPoint x: 305, startPoint y: 251, endPoint x: 614, endPoint y: 146, distance: 325.7
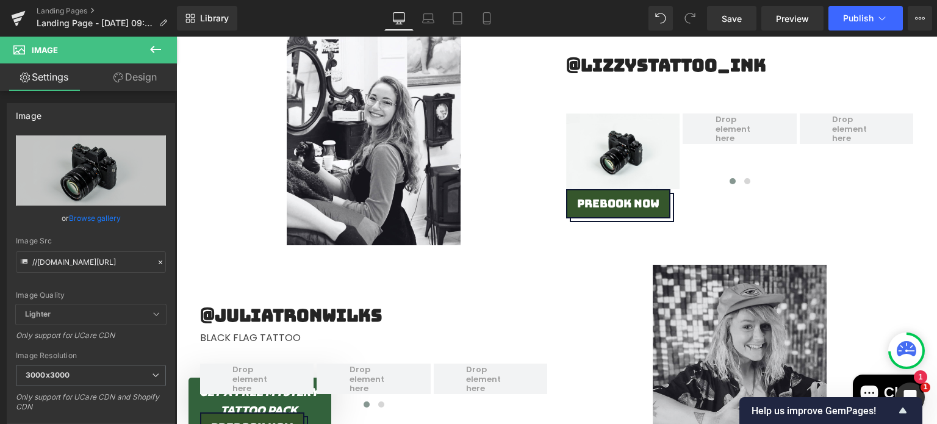
click at [152, 53] on icon at bounding box center [155, 49] width 15 height 15
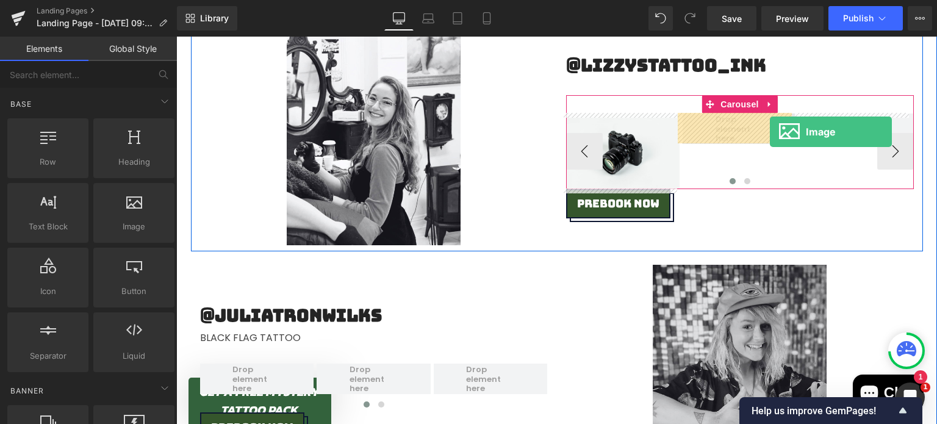
drag, startPoint x: 305, startPoint y: 253, endPoint x: 762, endPoint y: 131, distance: 472.7
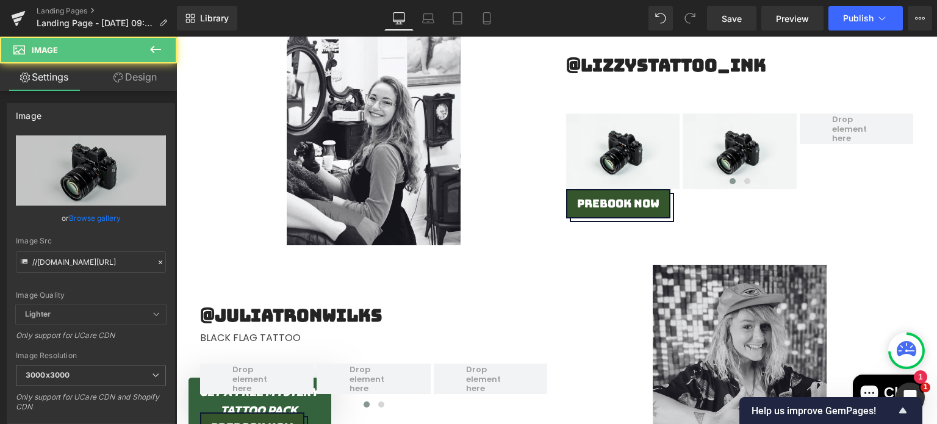
click at [157, 47] on icon at bounding box center [155, 49] width 15 height 15
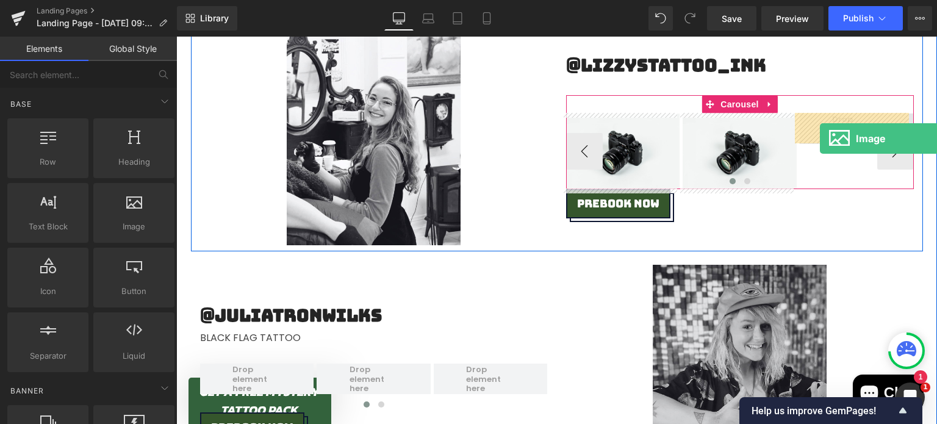
drag, startPoint x: 304, startPoint y: 244, endPoint x: 831, endPoint y: 134, distance: 538.4
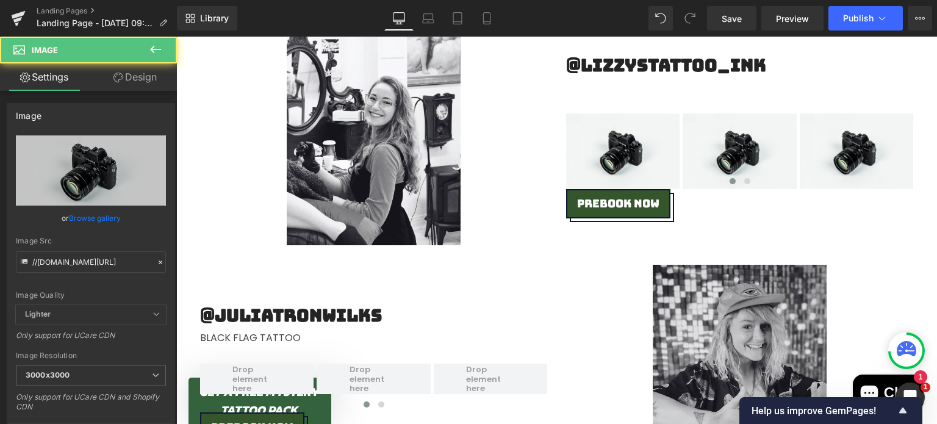
click at [151, 46] on icon at bounding box center [155, 49] width 15 height 15
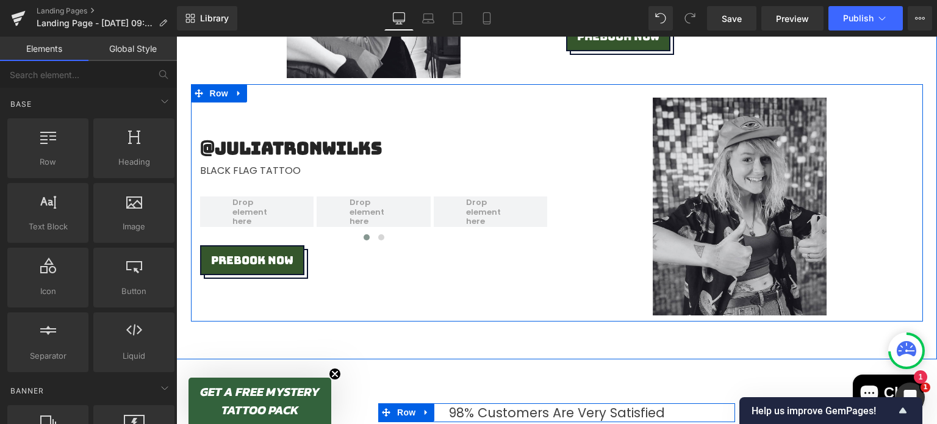
scroll to position [3435, 0]
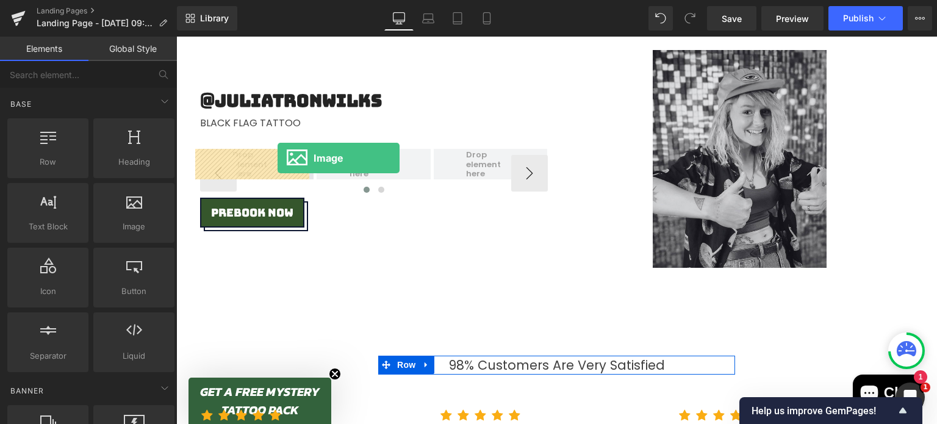
drag, startPoint x: 309, startPoint y: 245, endPoint x: 268, endPoint y: 161, distance: 93.8
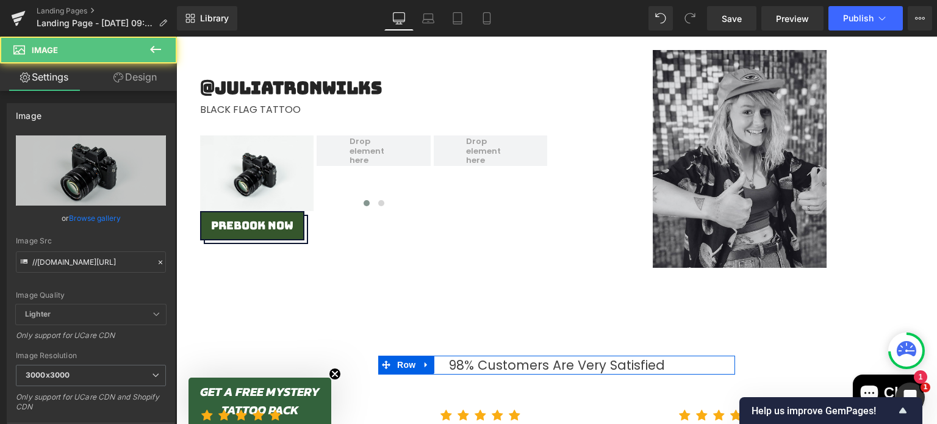
click at [159, 53] on icon at bounding box center [155, 49] width 15 height 15
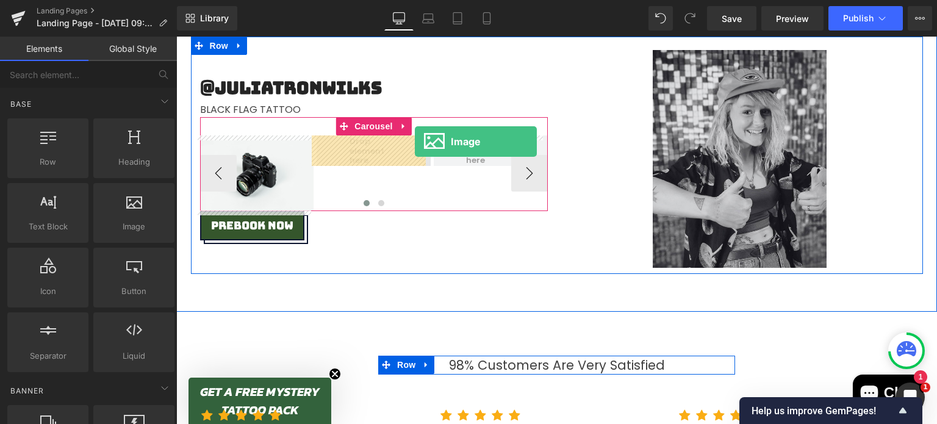
drag, startPoint x: 336, startPoint y: 243, endPoint x: 415, endPoint y: 141, distance: 128.7
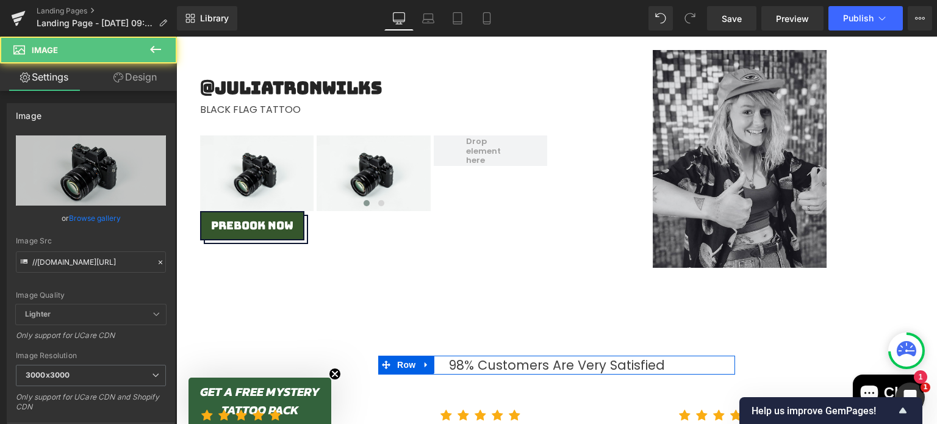
click at [156, 46] on icon at bounding box center [155, 49] width 15 height 15
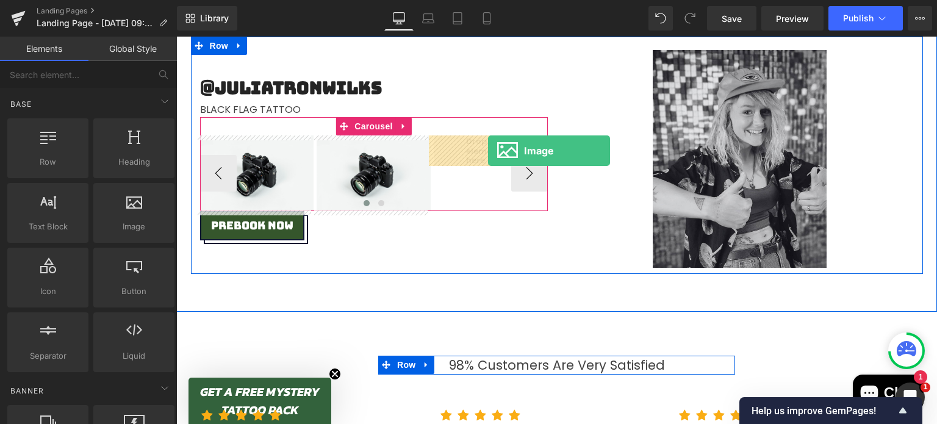
drag, startPoint x: 319, startPoint y: 253, endPoint x: 487, endPoint y: 150, distance: 196.8
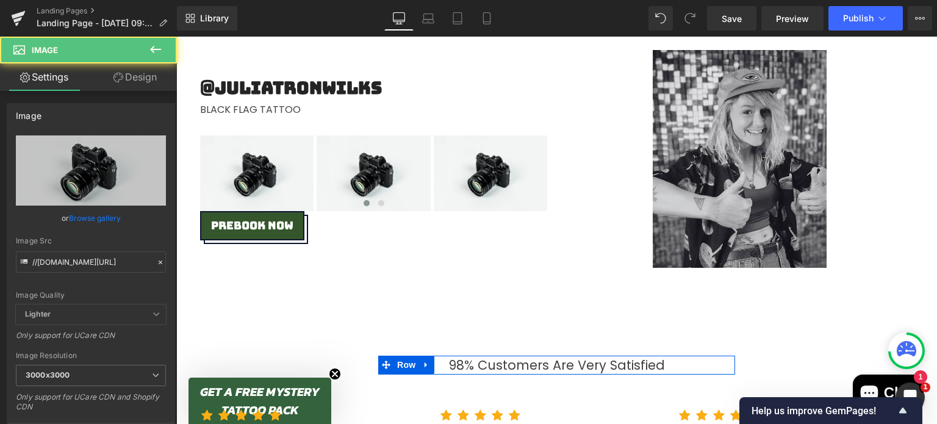
click at [149, 46] on icon at bounding box center [155, 49] width 15 height 15
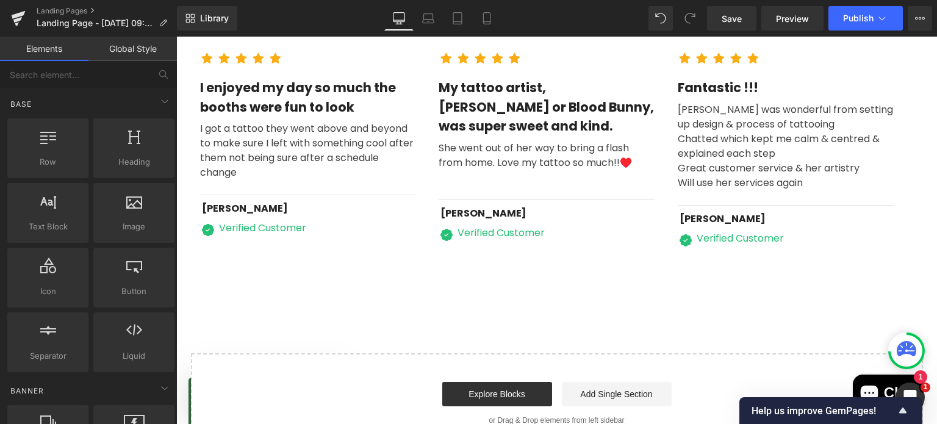
scroll to position [3791, 0]
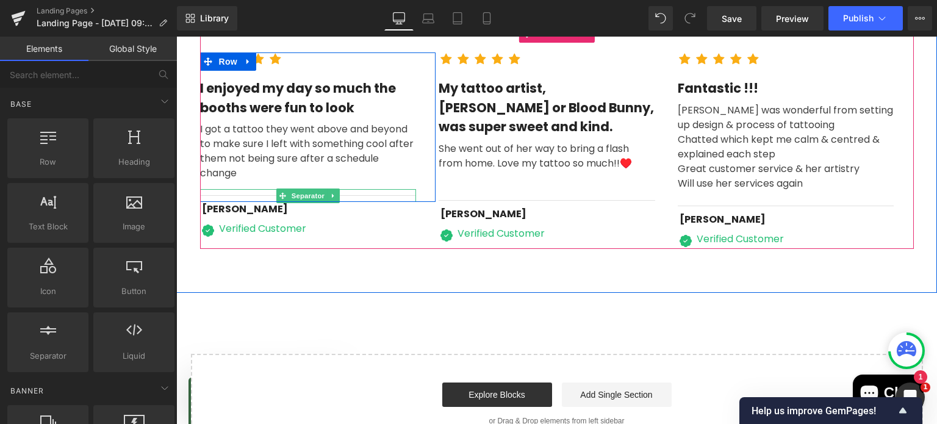
click at [398, 195] on hr at bounding box center [308, 198] width 216 height 7
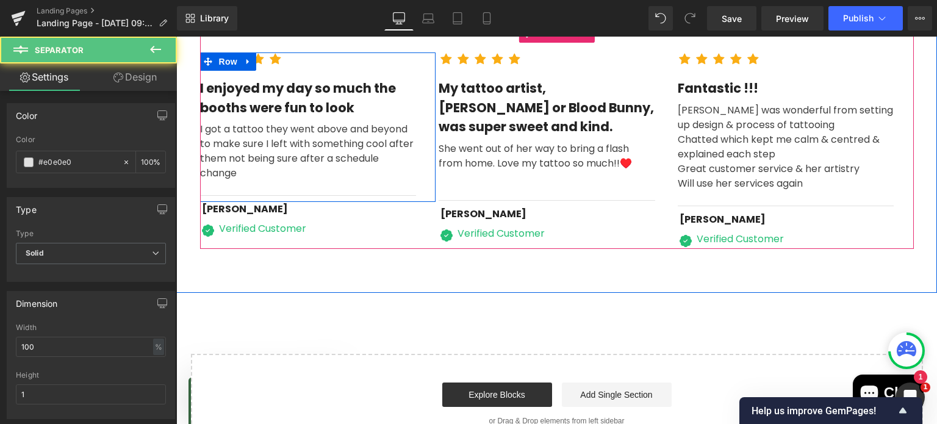
click at [383, 175] on div "I got a tattoo they went above and beyond to make sure I left with something co…" at bounding box center [308, 153] width 216 height 72
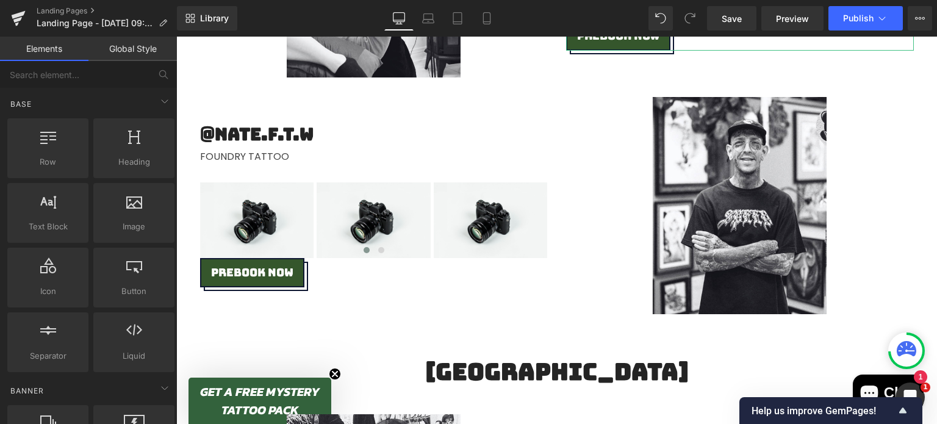
scroll to position [1346, 0]
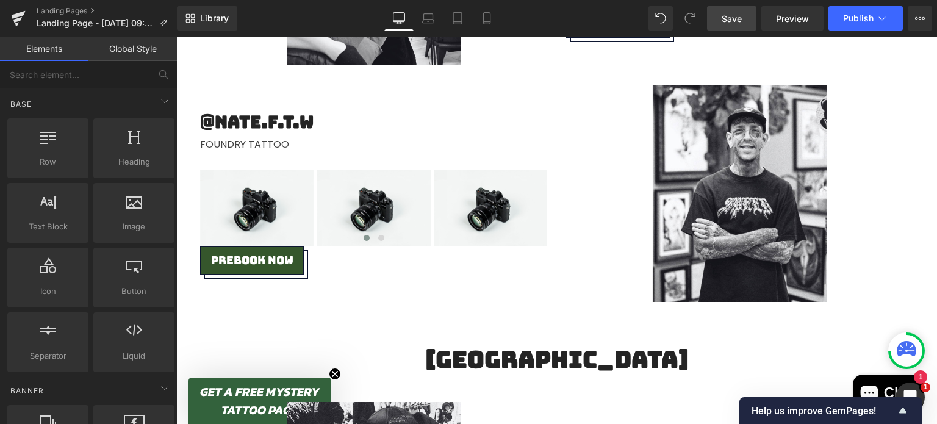
click at [733, 20] on span "Save" at bounding box center [731, 18] width 20 height 13
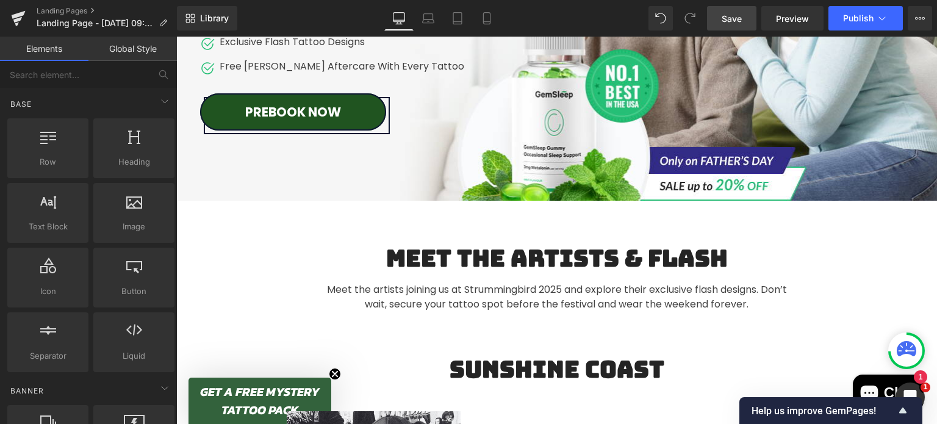
scroll to position [0, 0]
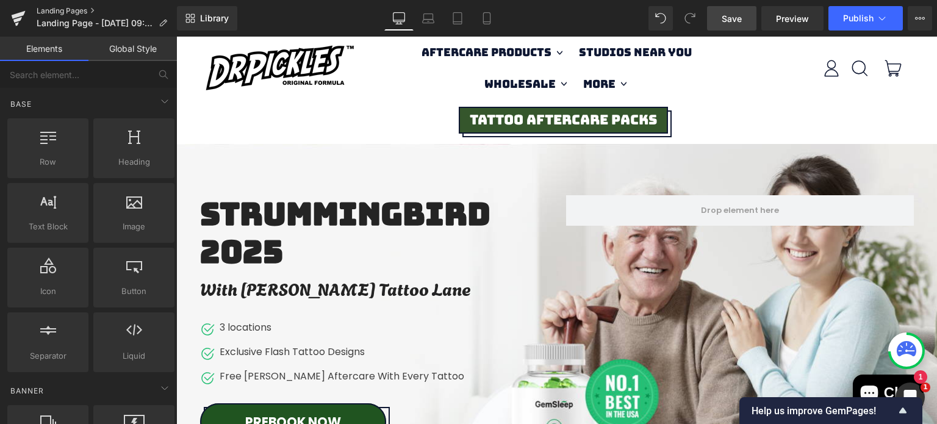
click at [54, 10] on link "Landing Pages" at bounding box center [107, 11] width 140 height 10
